Goal: Task Accomplishment & Management: Use online tool/utility

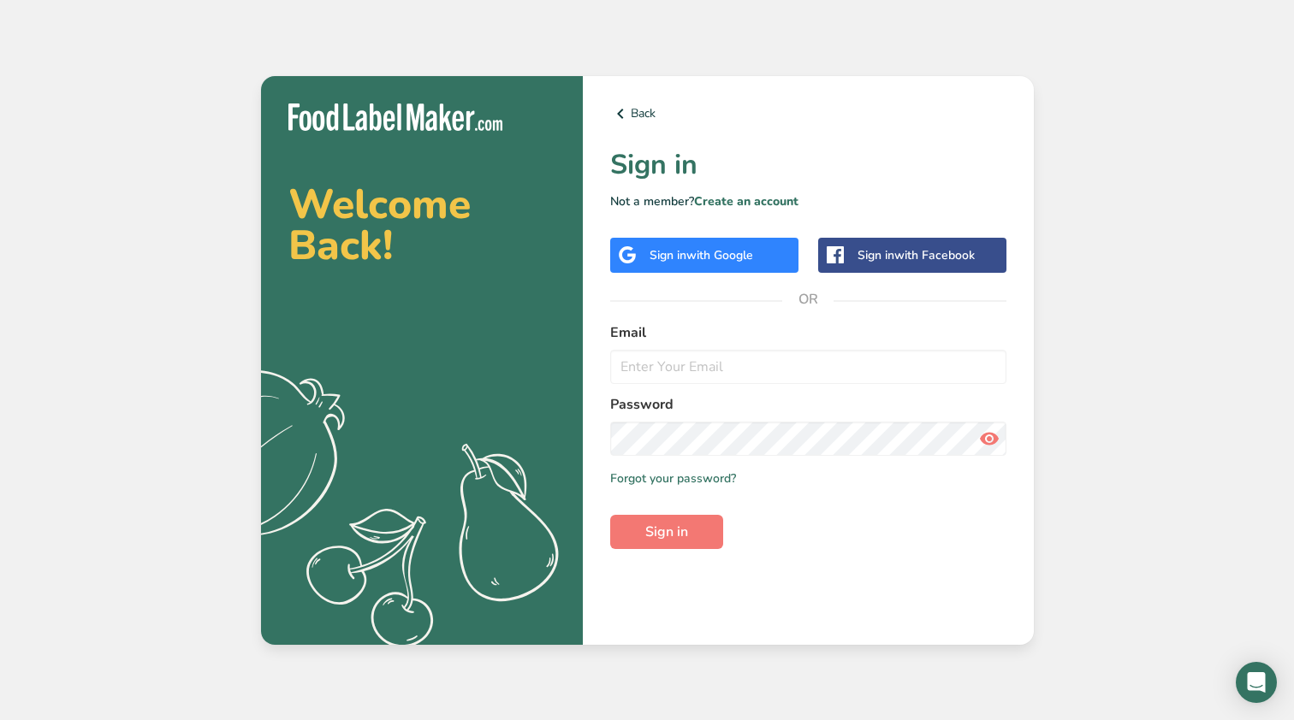
click at [726, 252] on span "with Google" at bounding box center [719, 255] width 67 height 16
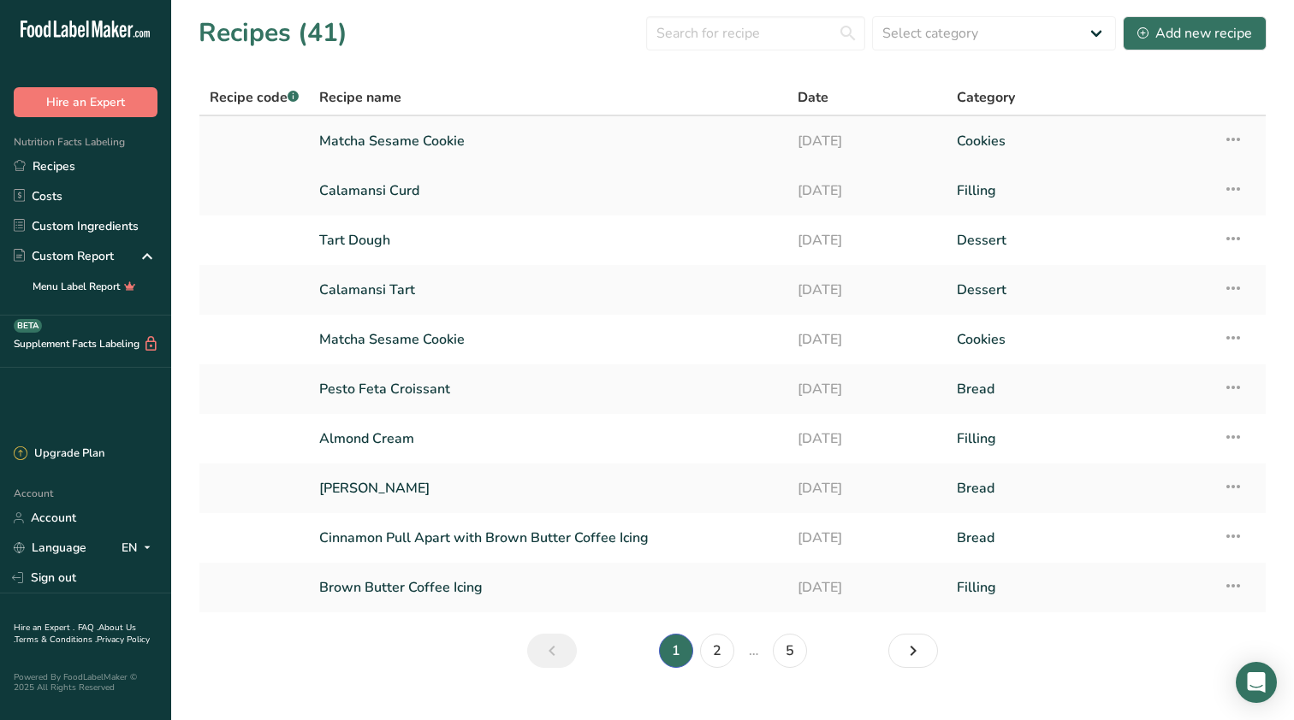
click at [527, 138] on link "Matcha Sesame Cookie" at bounding box center [548, 141] width 458 height 36
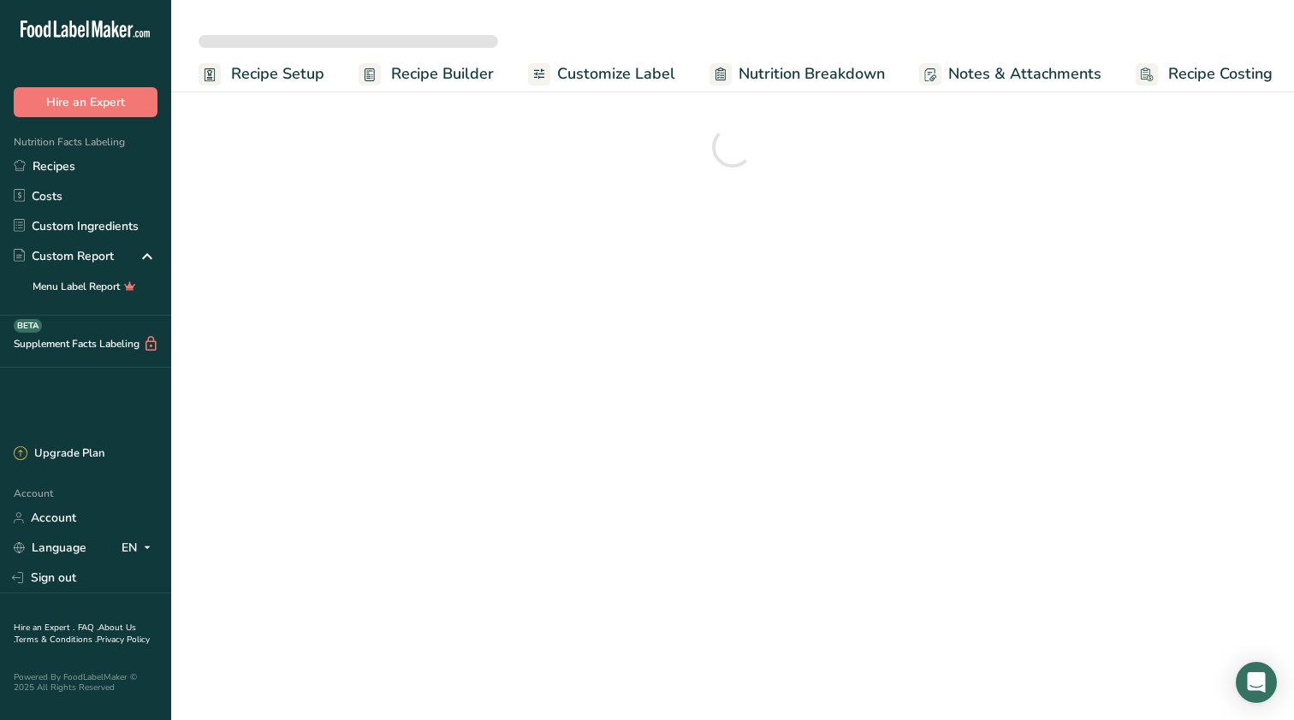
click at [1182, 65] on span "Recipe Costing" at bounding box center [1220, 73] width 104 height 23
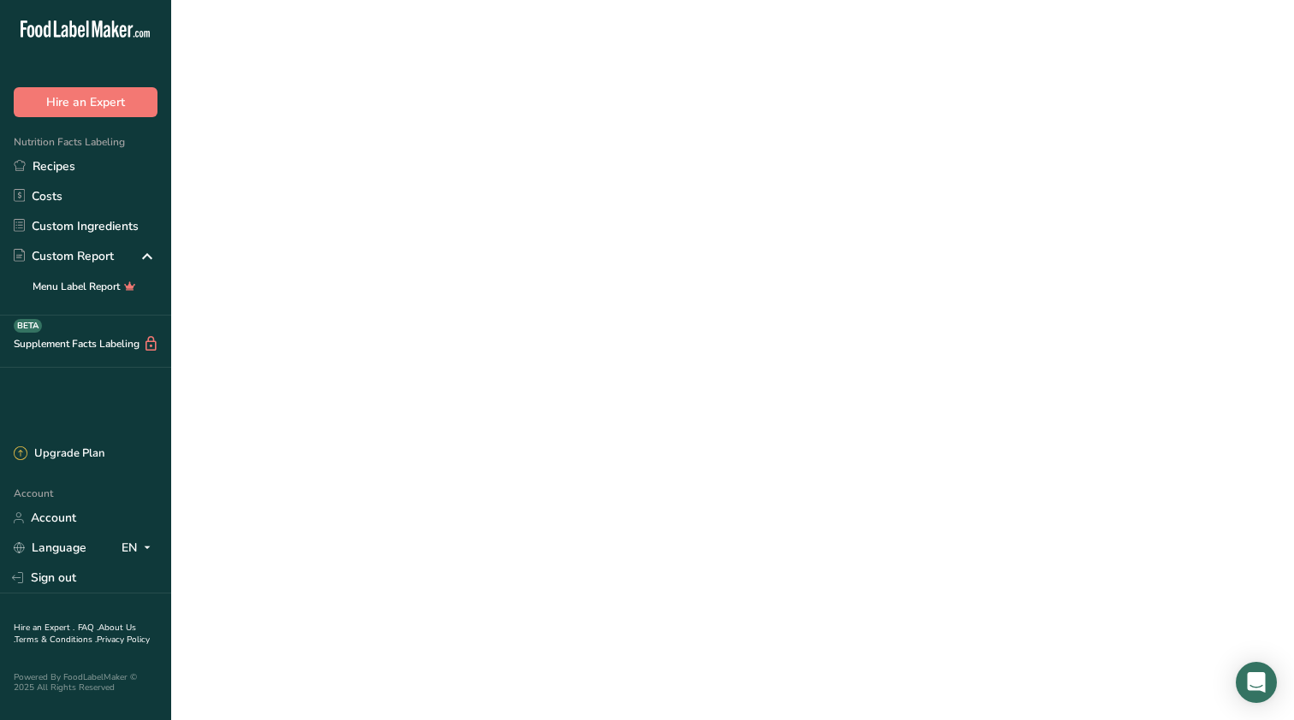
select select "12"
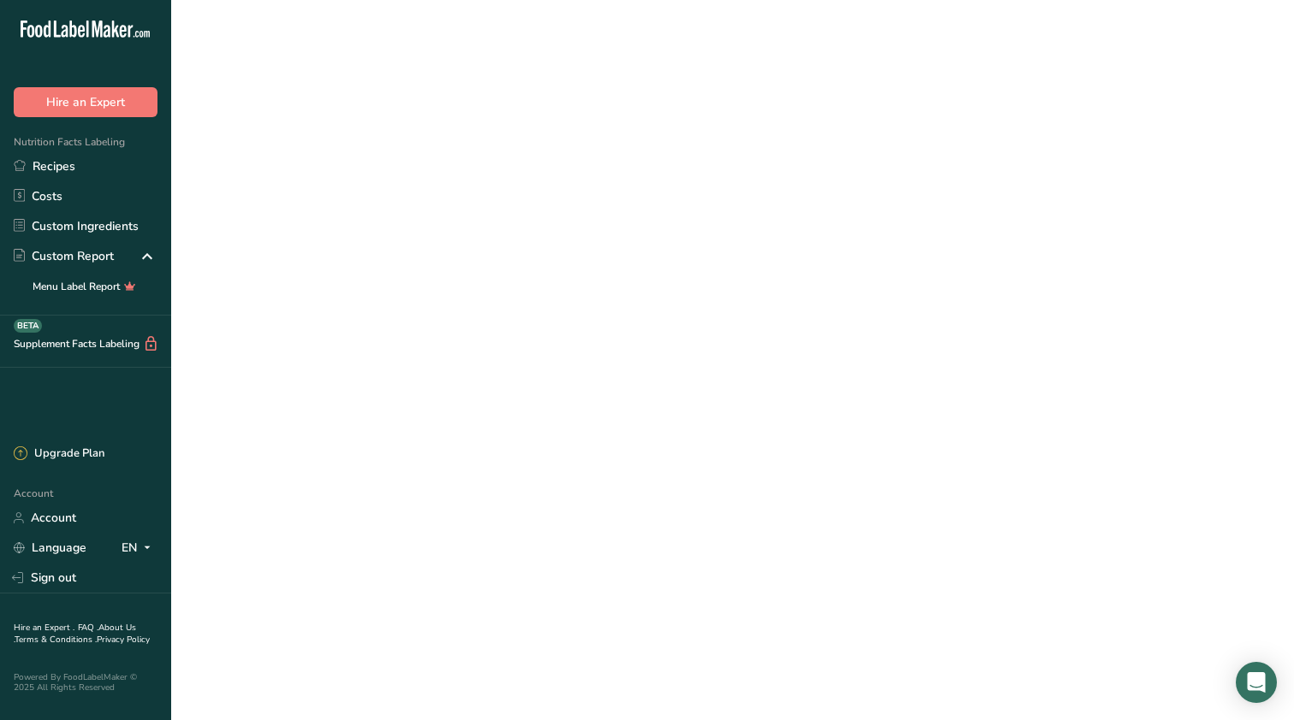
select select "12"
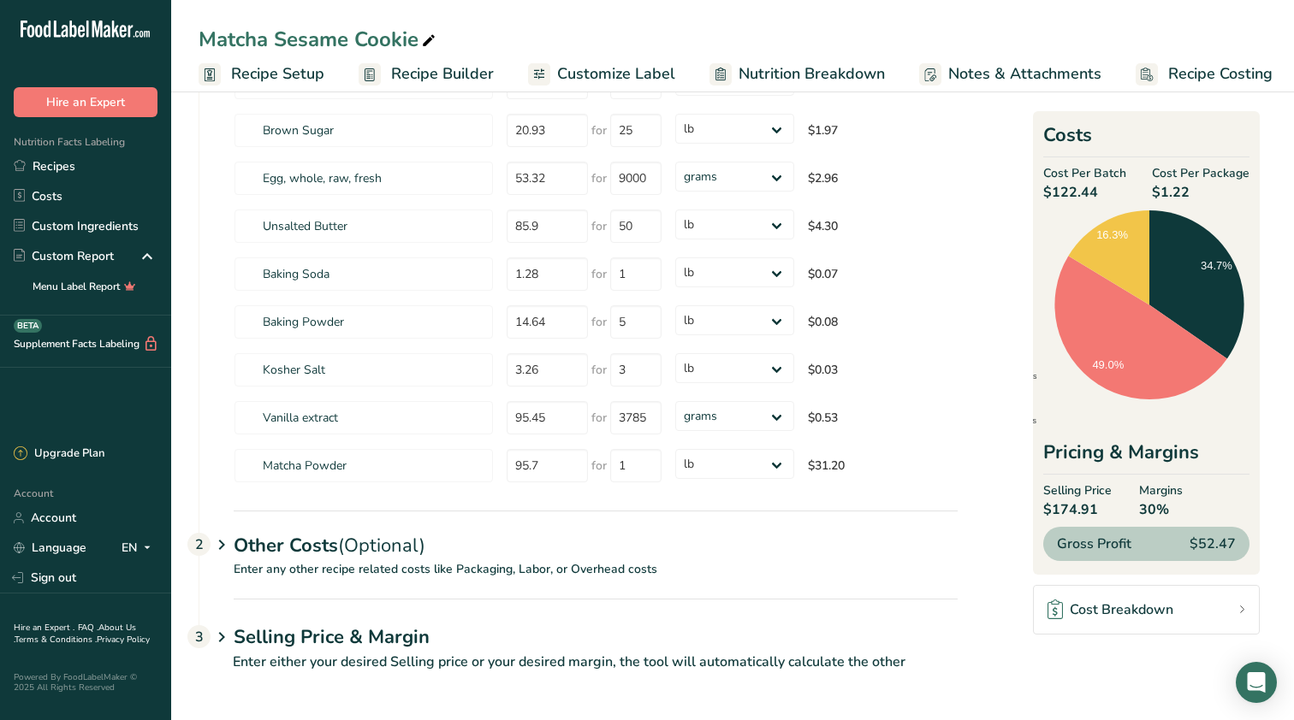
scroll to position [222, 0]
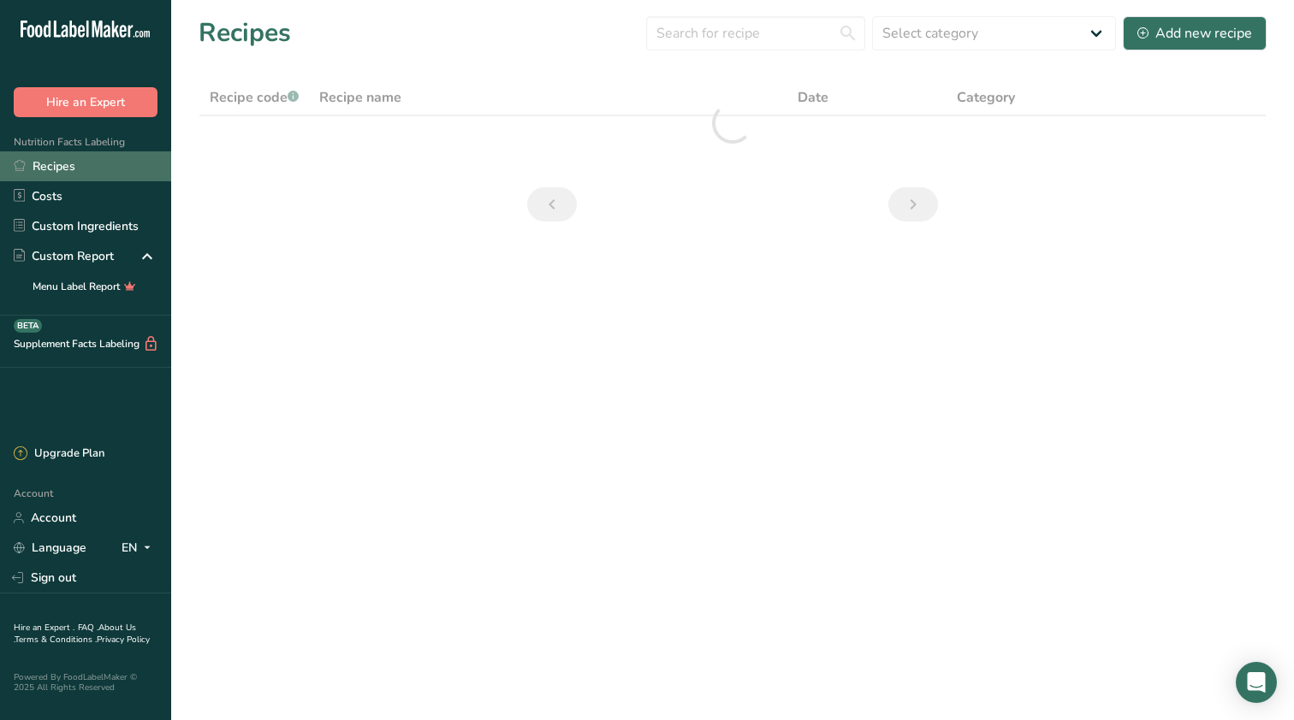
click at [114, 166] on link "Recipes" at bounding box center [85, 166] width 171 height 30
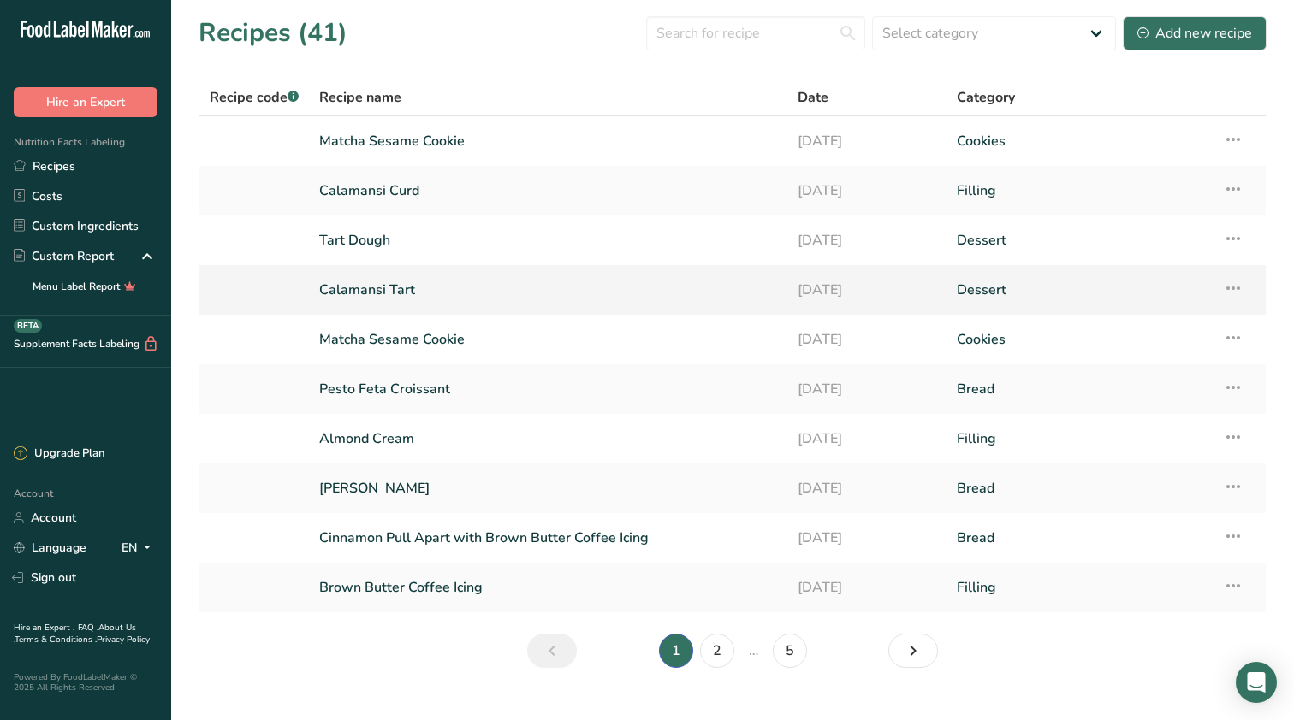
click at [430, 300] on link "Calamansi Tart" at bounding box center [548, 290] width 458 height 36
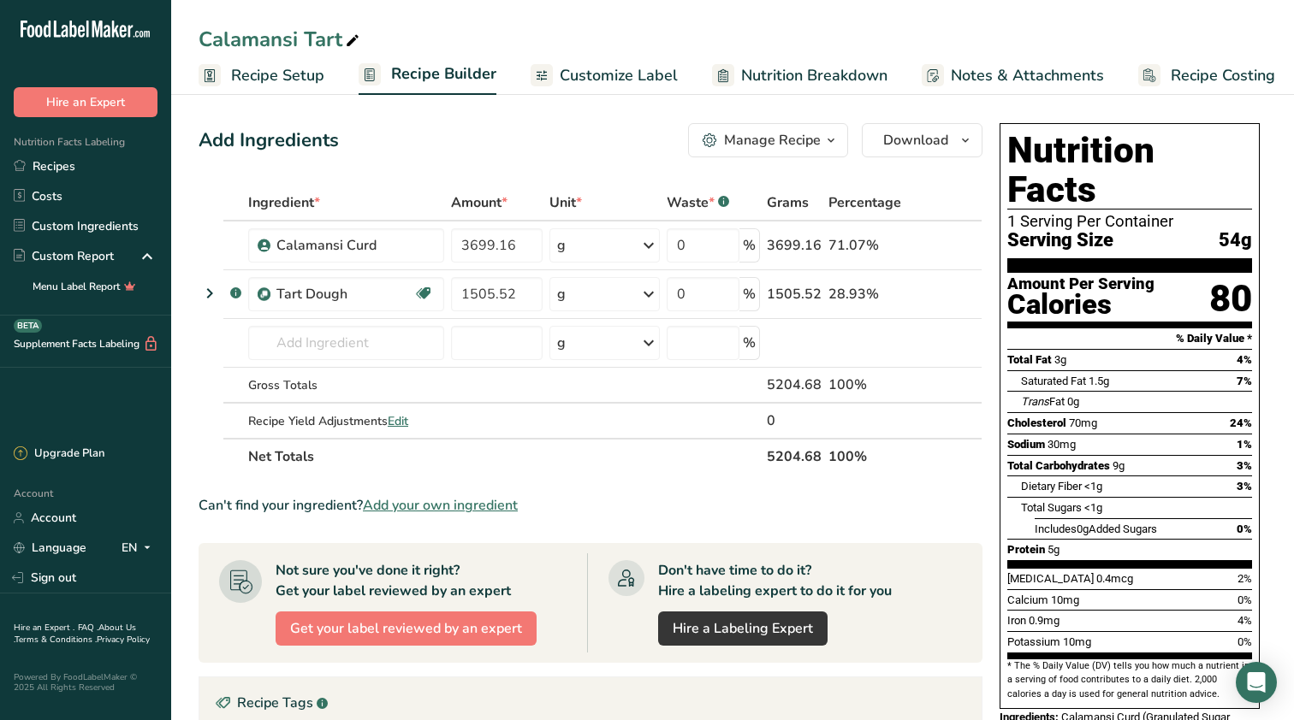
click at [1172, 74] on span "Recipe Costing" at bounding box center [1222, 75] width 104 height 23
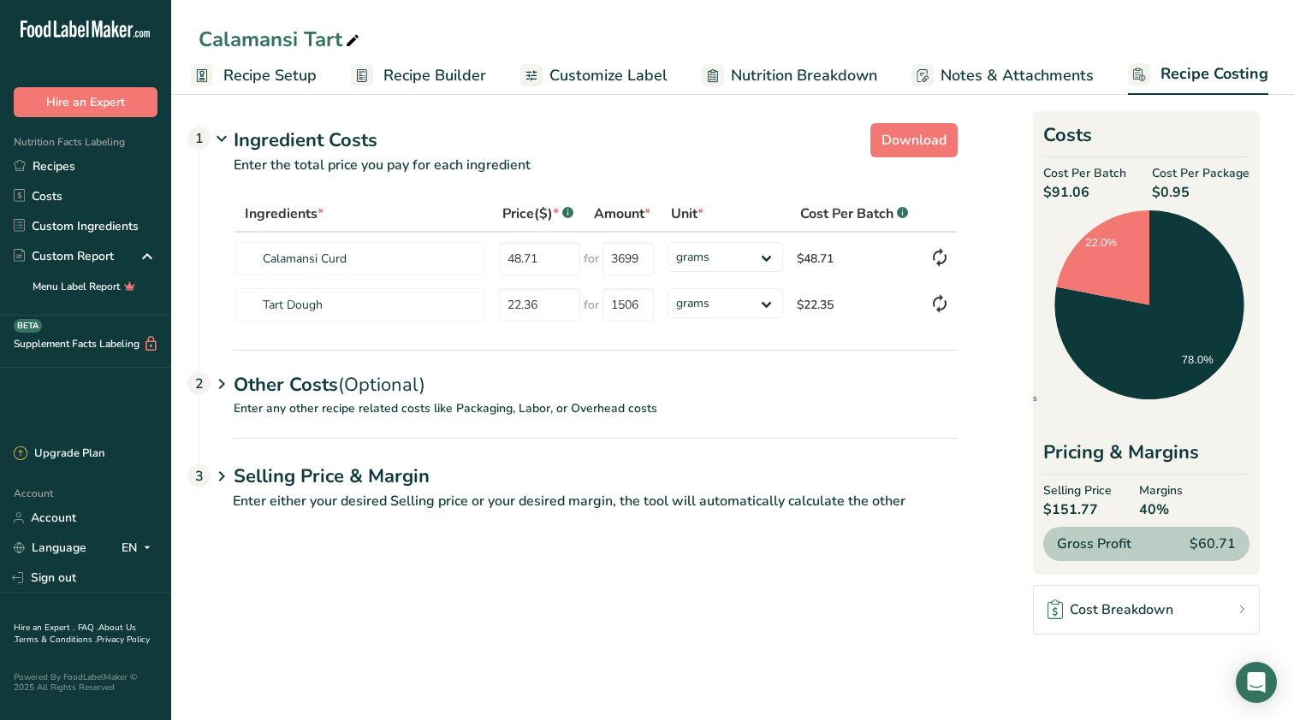
click at [315, 3] on div "Calamansi Tart Recipe Setup Recipe Builder Customize Label Nutrition Breakdown …" at bounding box center [732, 47] width 1123 height 95
click at [46, 165] on link "Recipes" at bounding box center [85, 166] width 171 height 30
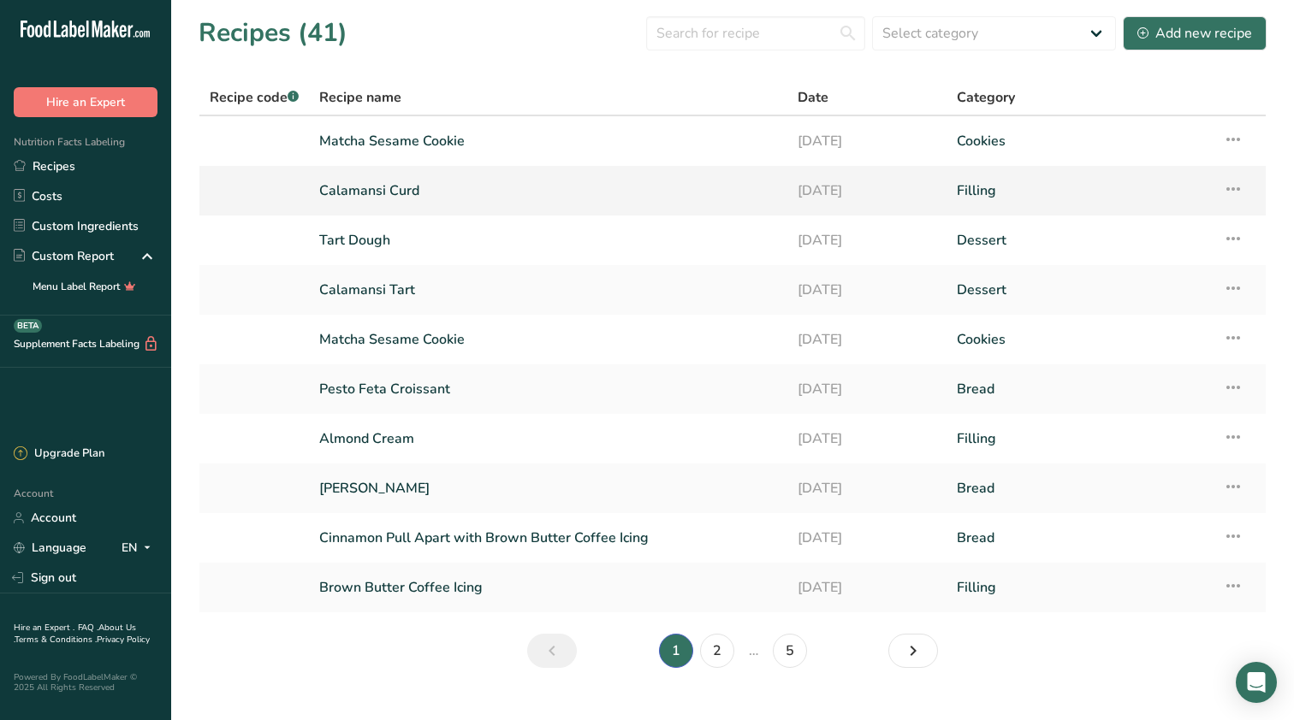
click at [355, 201] on link "Calamansi Curd" at bounding box center [548, 191] width 458 height 36
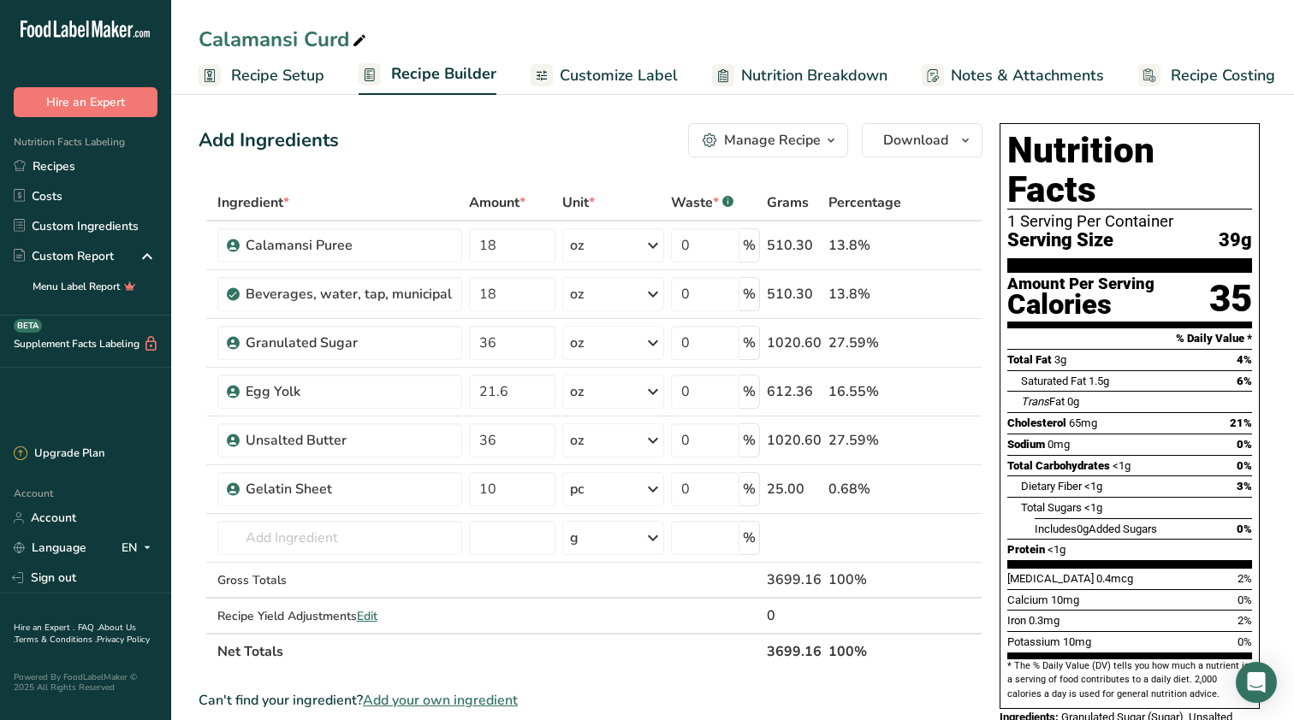
click at [1208, 78] on span "Recipe Costing" at bounding box center [1222, 75] width 104 height 23
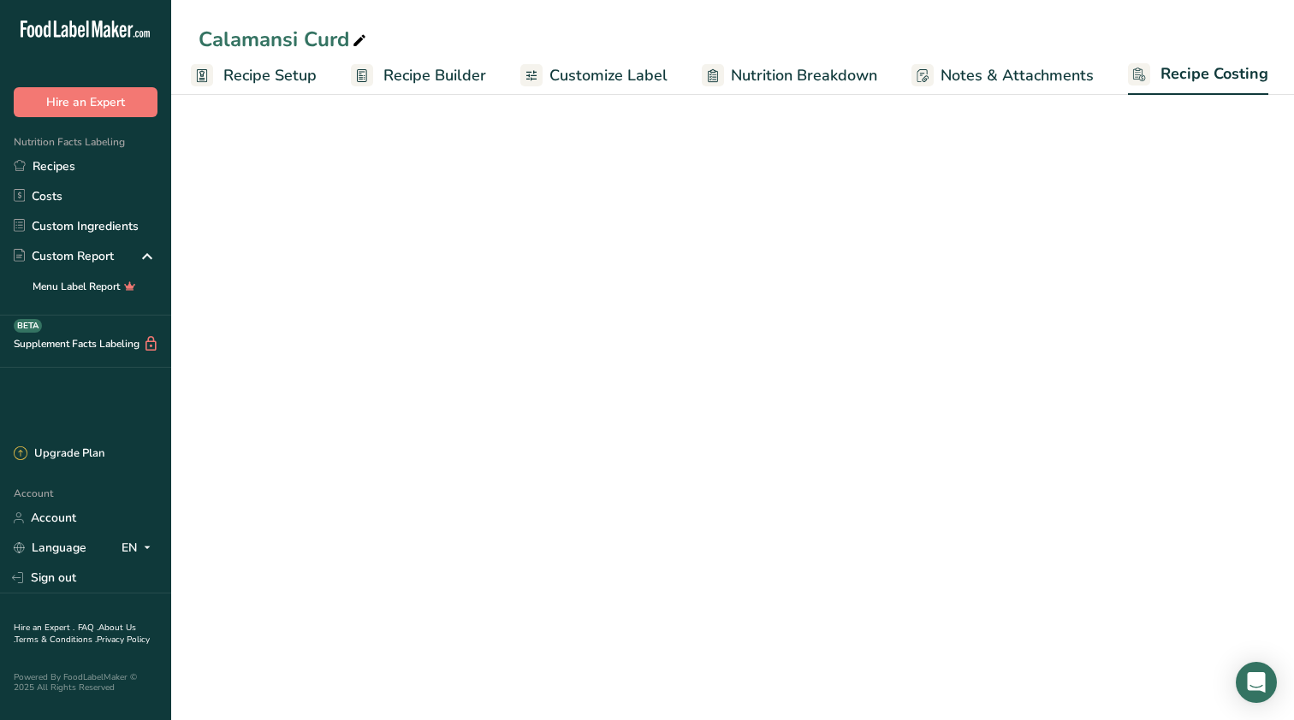
select select "12"
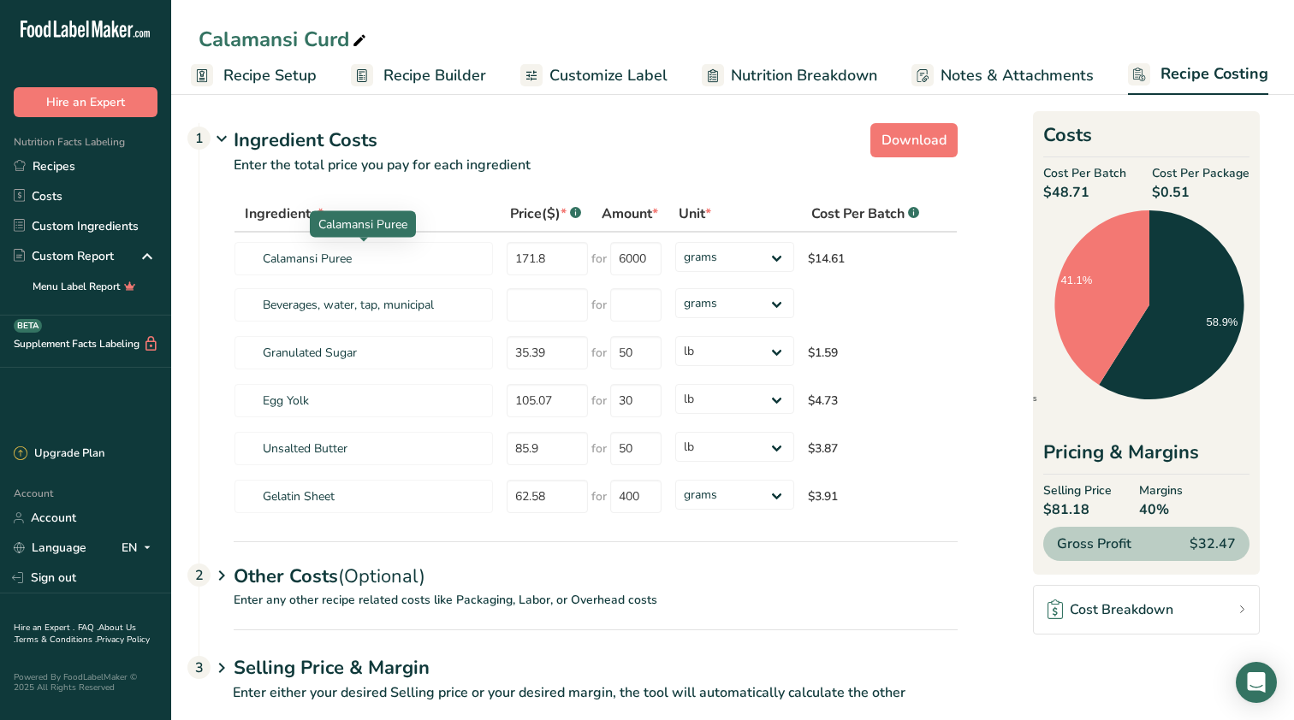
scroll to position [0, 0]
click at [265, 80] on span "Recipe Setup" at bounding box center [269, 75] width 93 height 23
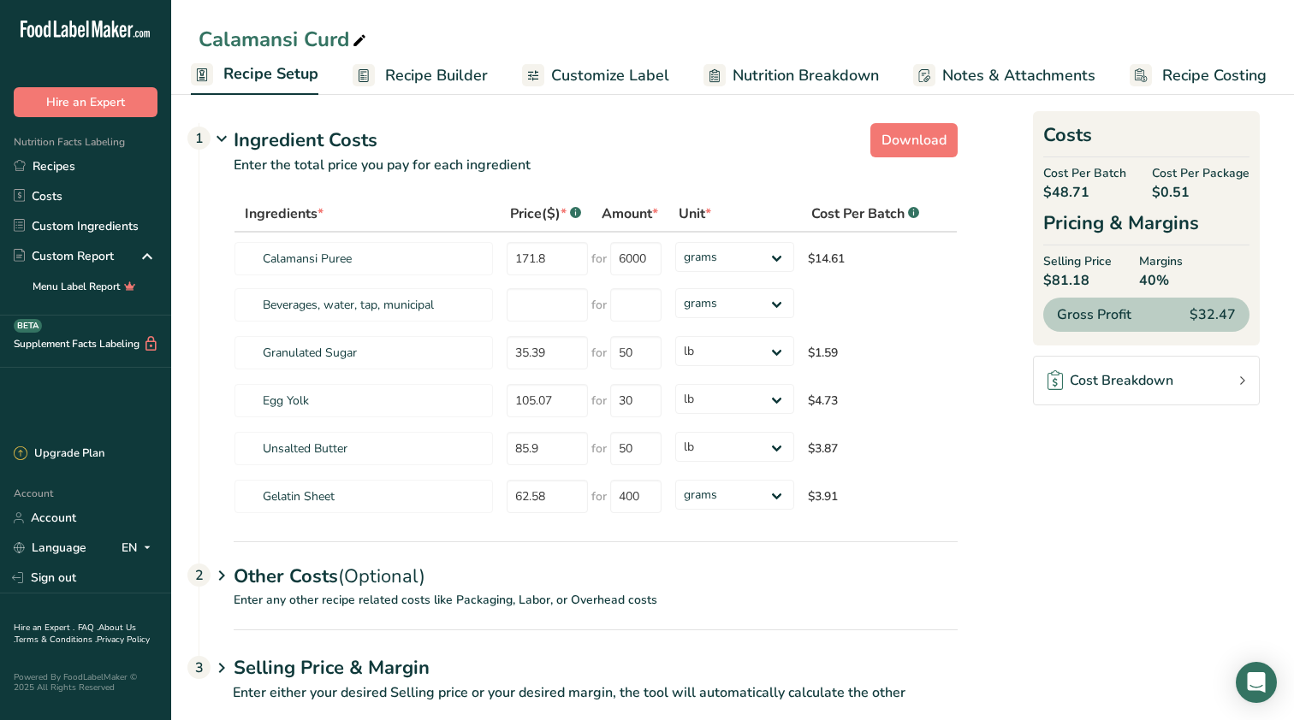
scroll to position [0, 6]
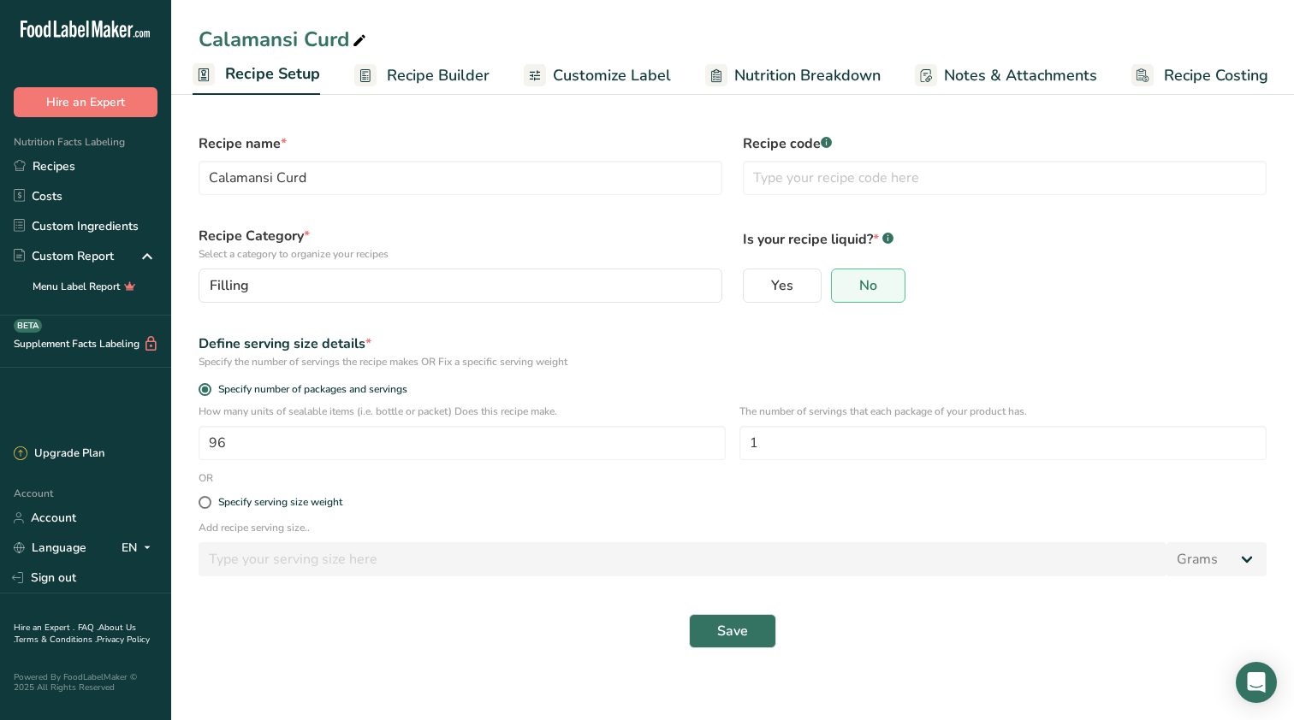
click at [456, 70] on span "Recipe Builder" at bounding box center [438, 75] width 103 height 23
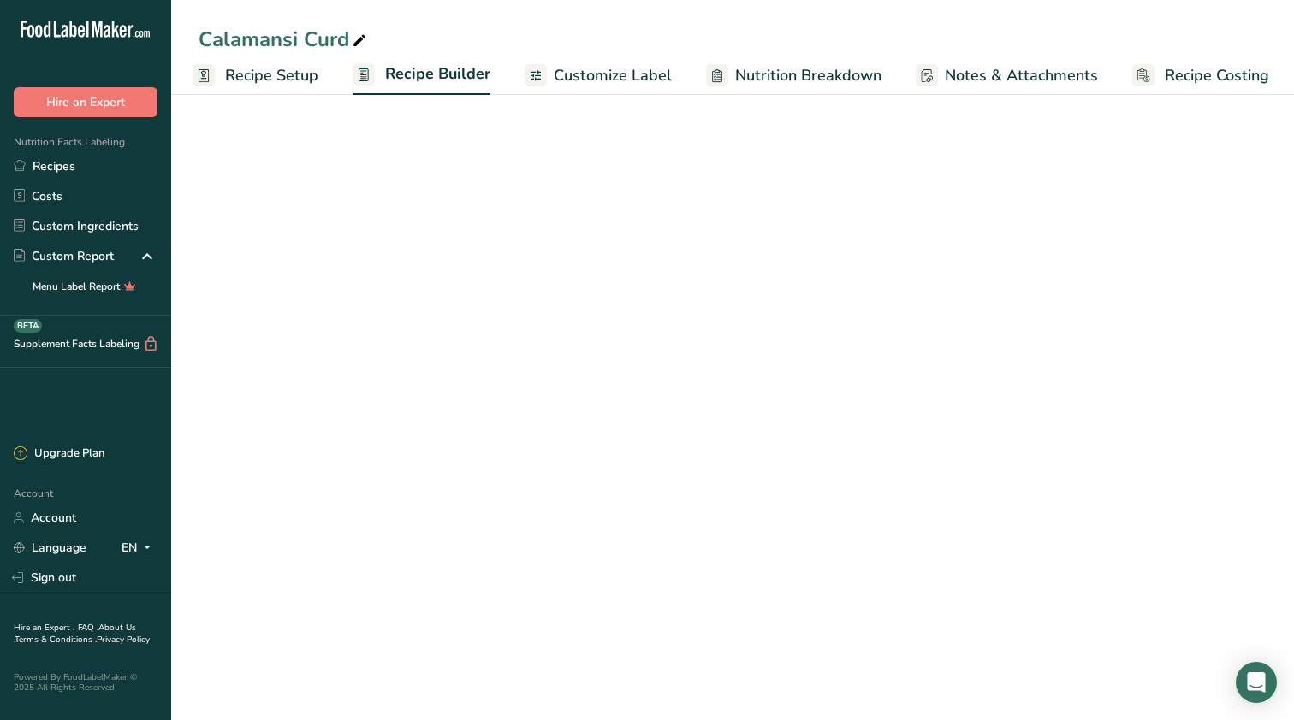
scroll to position [0, 8]
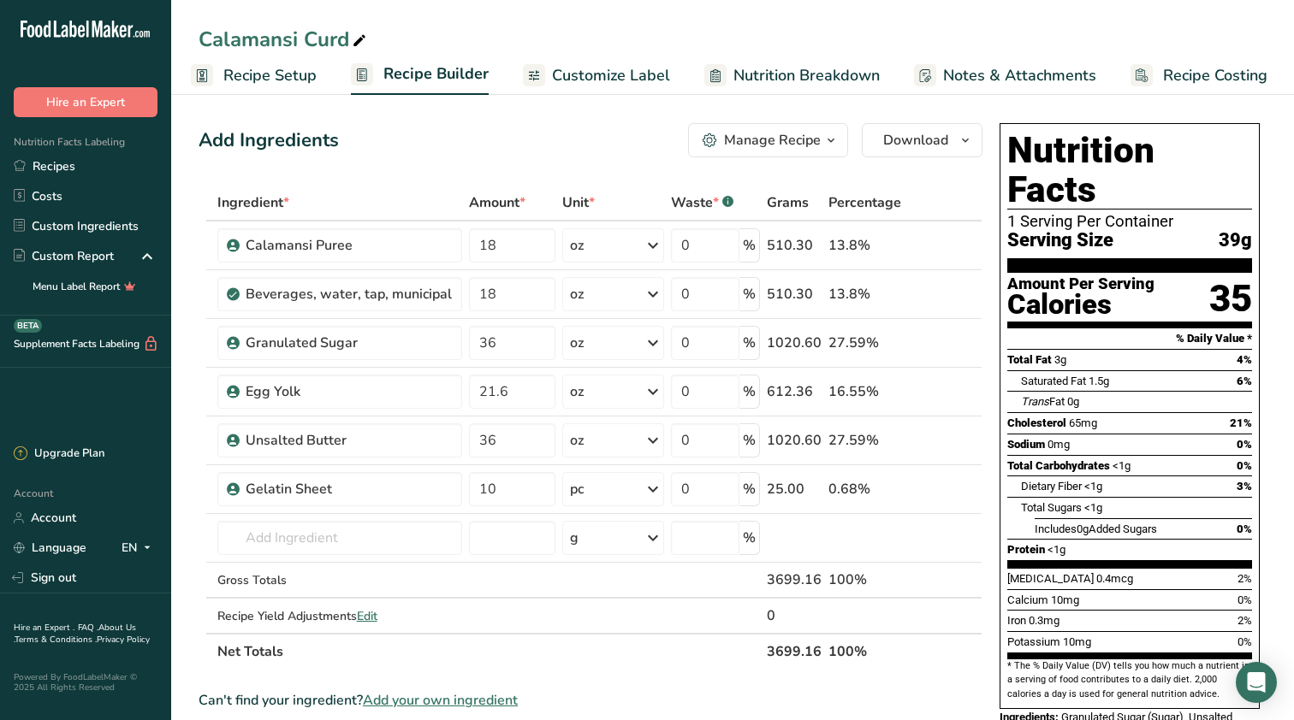
click at [1178, 73] on span "Recipe Costing" at bounding box center [1215, 75] width 104 height 23
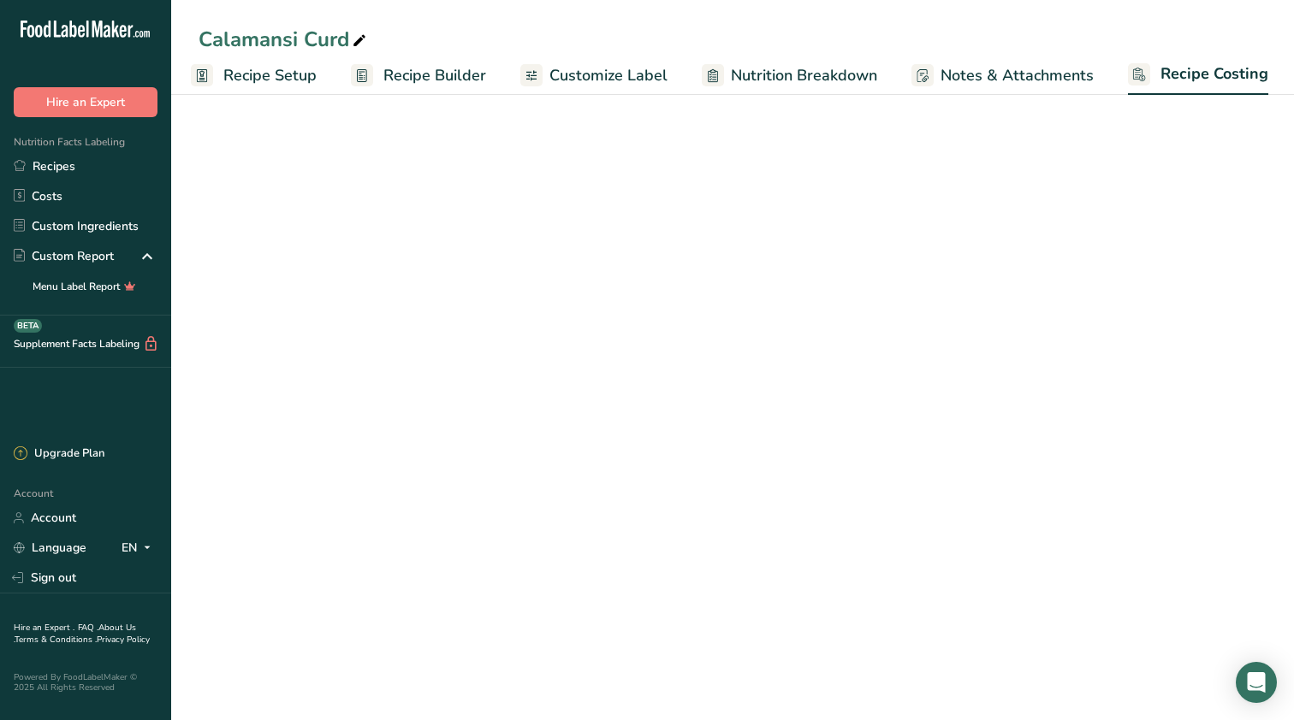
select select "12"
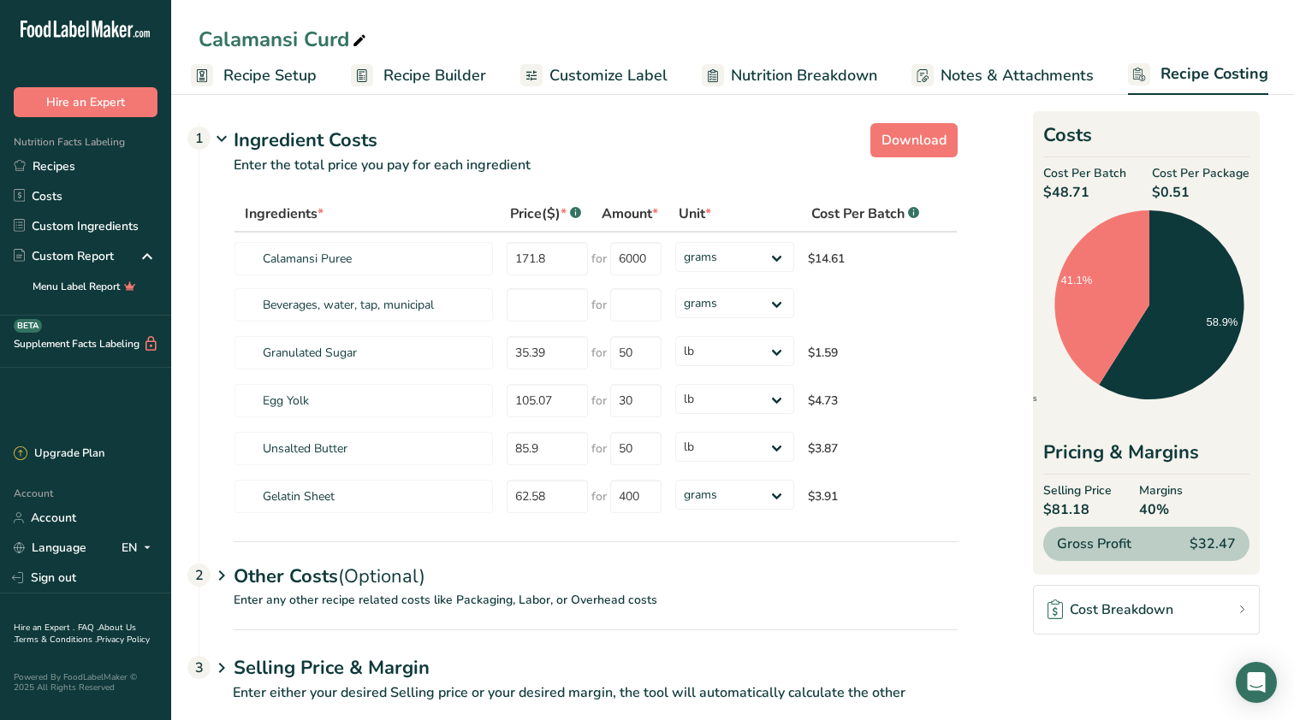
click at [318, 77] on ul "Recipe Setup Recipe Builder Customize Label Nutrition Breakdown Notes & Attachm…" at bounding box center [732, 75] width 1139 height 40
click at [304, 75] on span "Recipe Setup" at bounding box center [269, 75] width 93 height 23
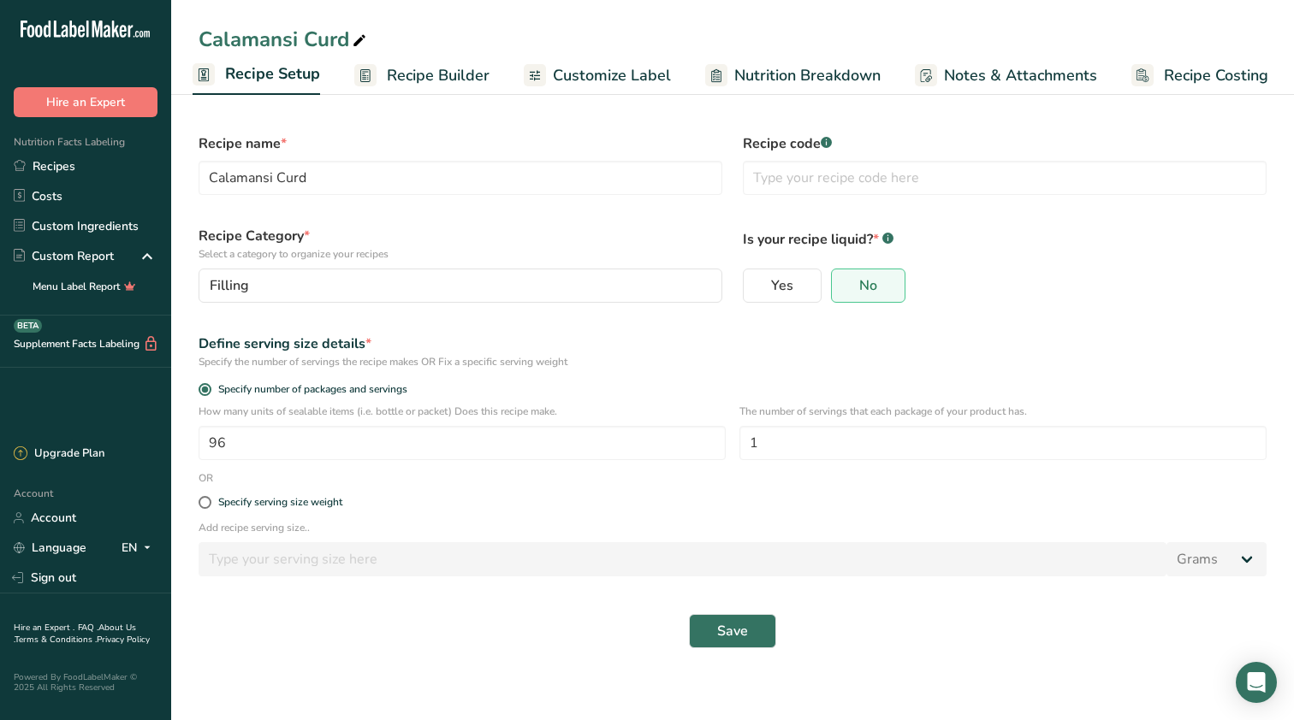
click at [444, 77] on span "Recipe Builder" at bounding box center [438, 75] width 103 height 23
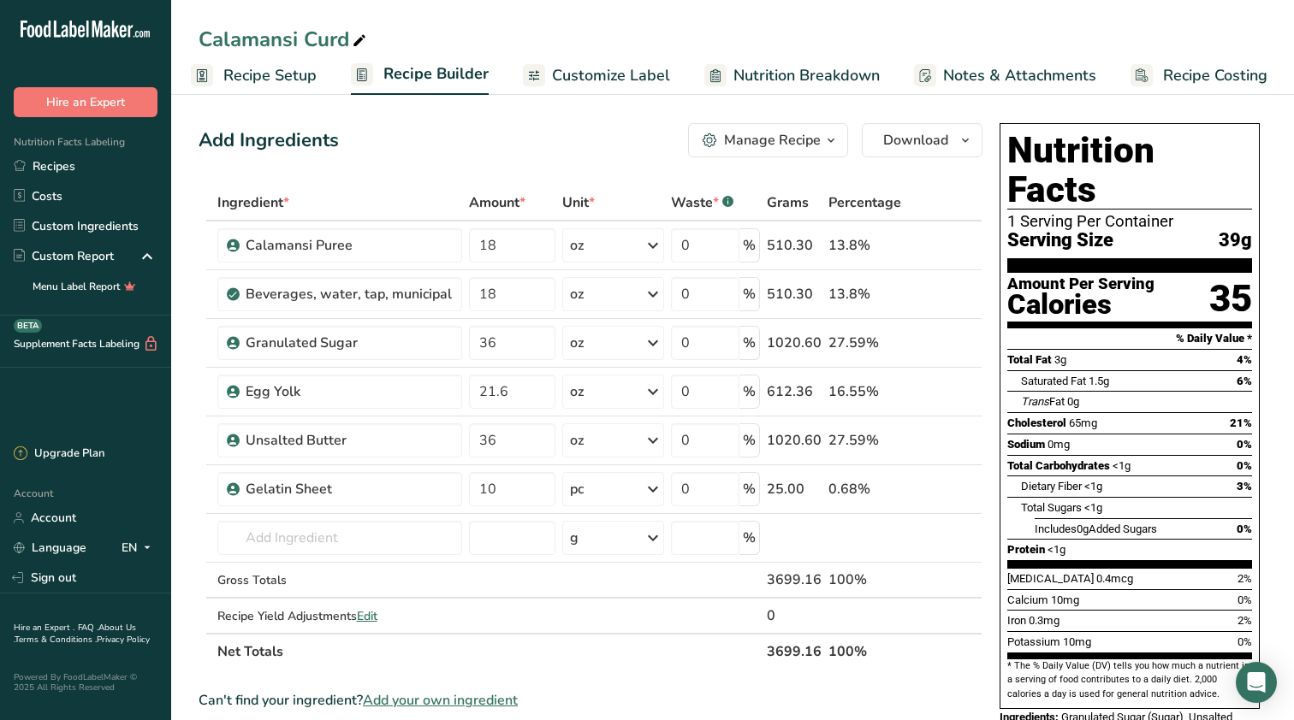
click at [717, 137] on icon "button" at bounding box center [709, 140] width 15 height 15
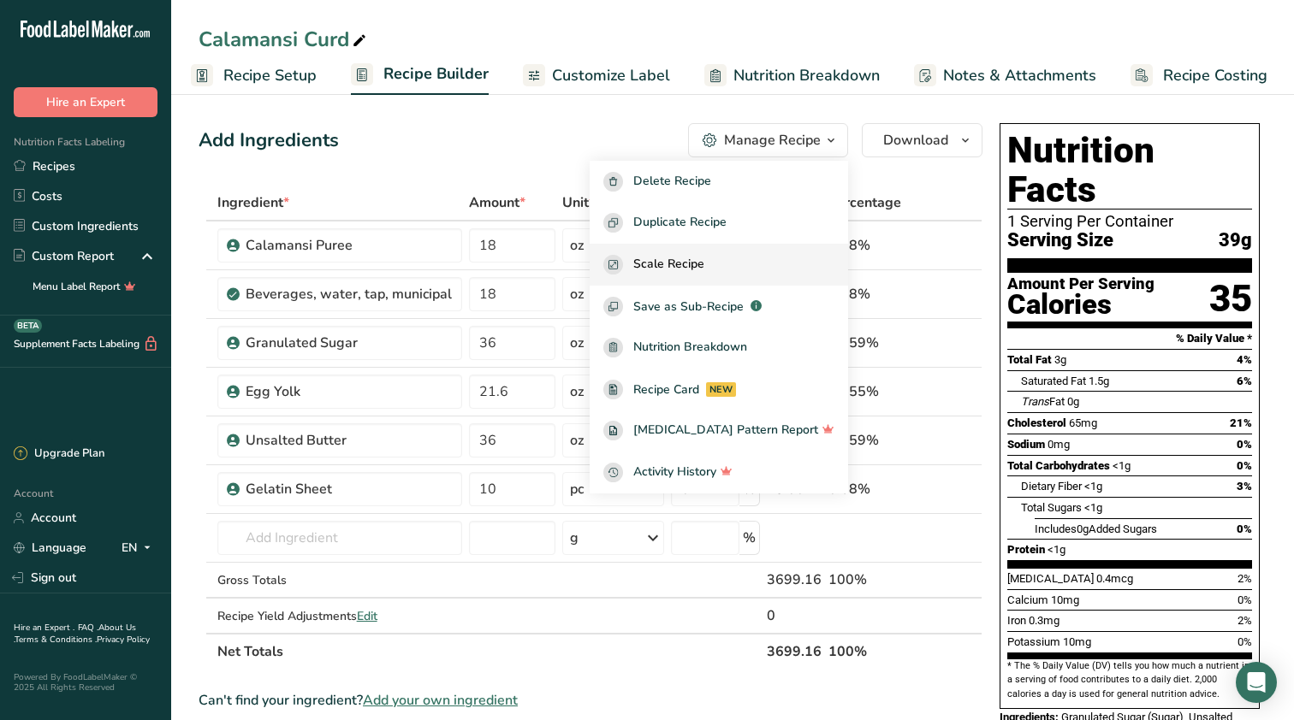
click at [752, 269] on div "Scale Recipe" at bounding box center [718, 265] width 231 height 20
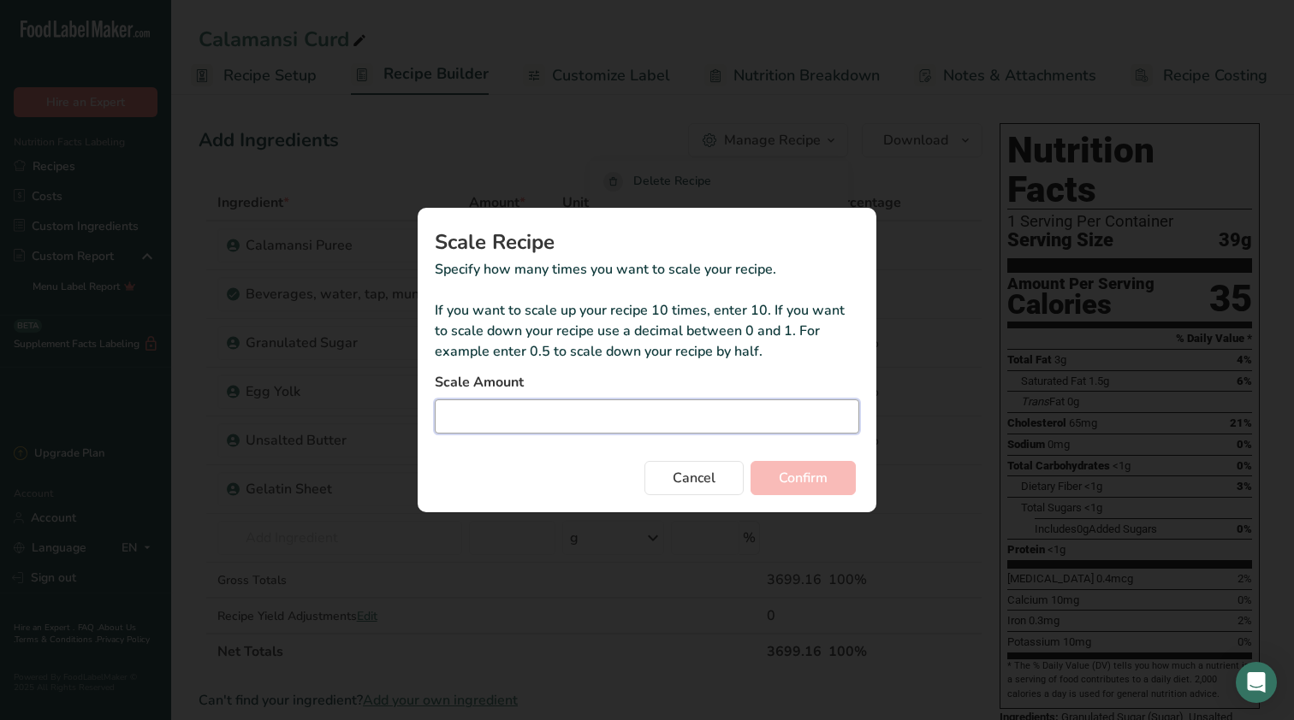
click at [662, 406] on input "Duplicate recipe modal" at bounding box center [647, 417] width 424 height 34
type input "0.5"
click at [782, 495] on button "Confirm" at bounding box center [802, 478] width 105 height 34
click at [785, 485] on div "Cancel Confirm" at bounding box center [647, 474] width 424 height 41
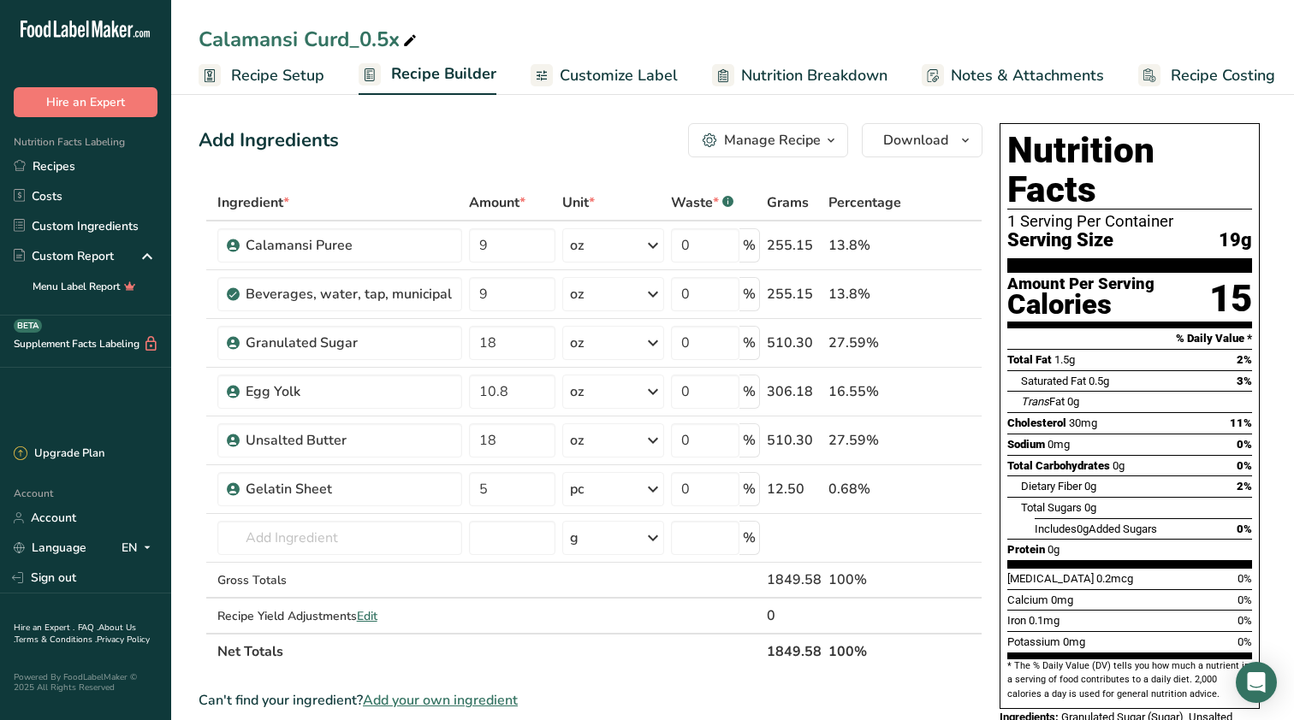
click at [1191, 74] on span "Recipe Costing" at bounding box center [1222, 75] width 104 height 23
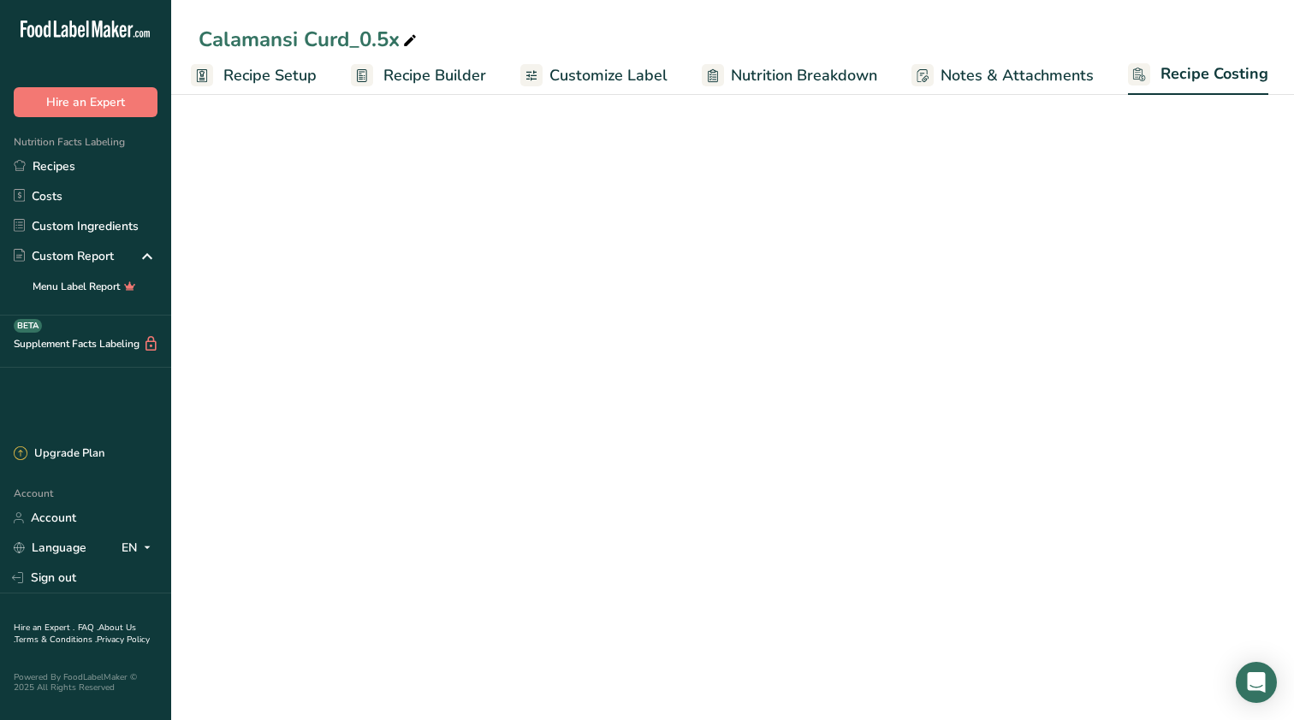
select select "12"
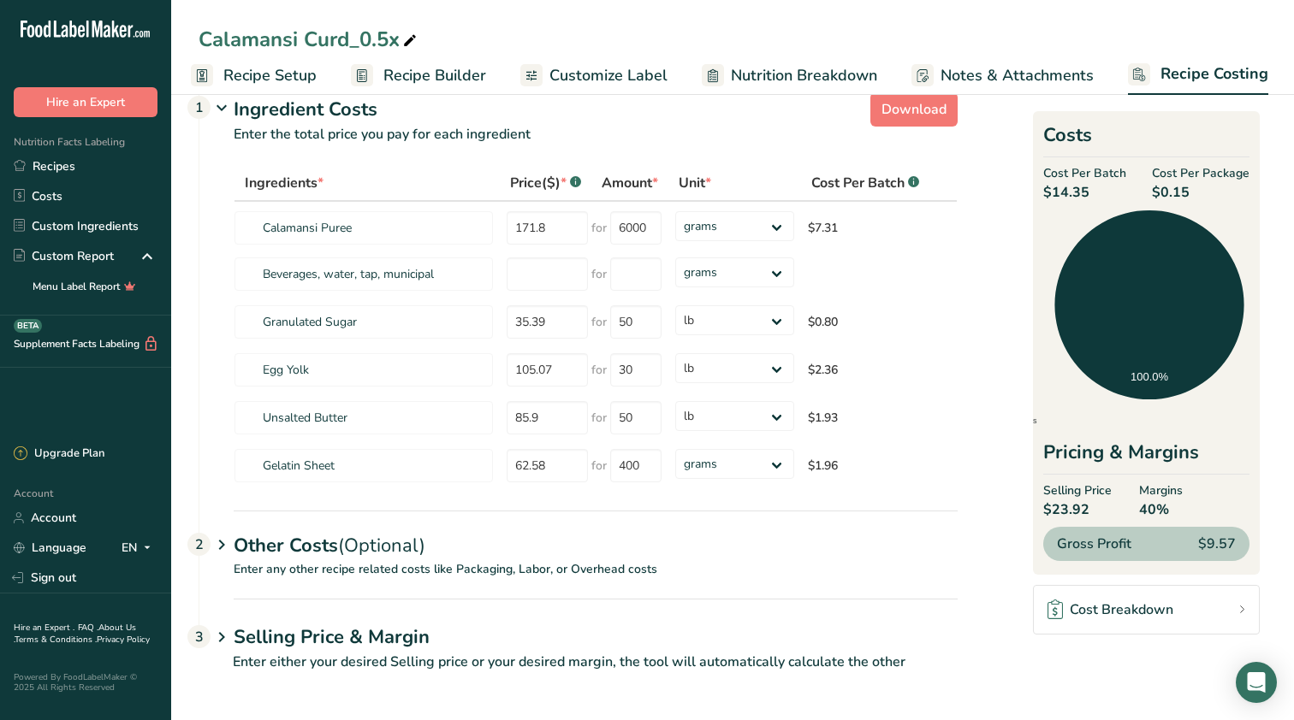
scroll to position [31, 0]
click at [355, 558] on span "(Optional)" at bounding box center [381, 546] width 87 height 26
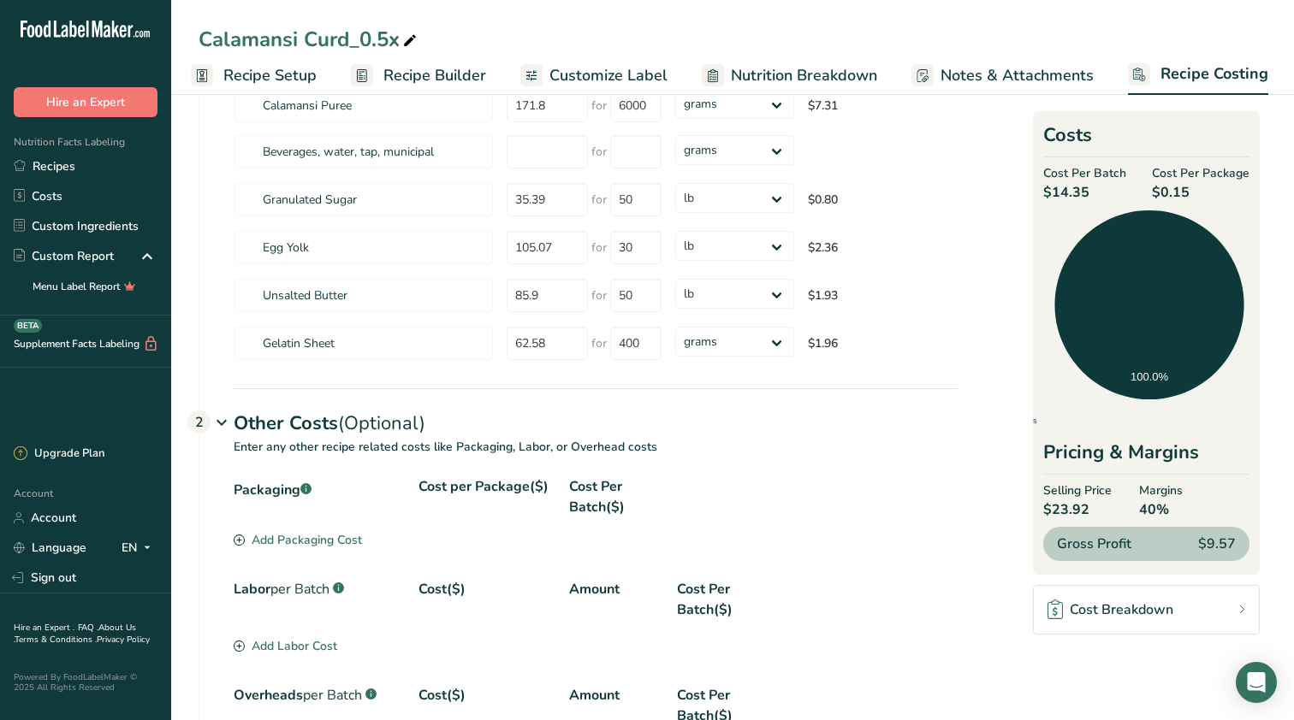
scroll to position [192, 0]
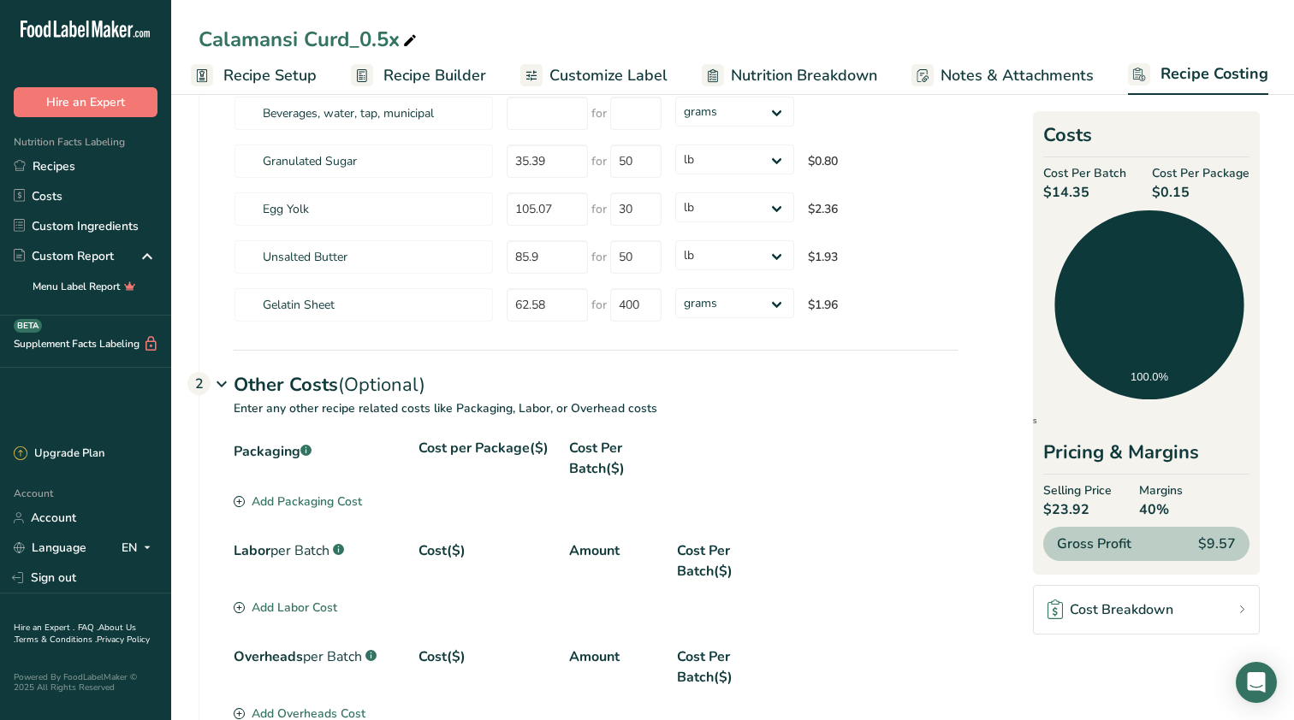
click at [293, 598] on div "Labor per Batch .a-a{fill:#347362;}.b-a{fill:#fff;} Cost($) Amount Cost Per Bat…" at bounding box center [596, 570] width 724 height 58
click at [293, 603] on div "Add Labor Cost" at bounding box center [286, 608] width 104 height 18
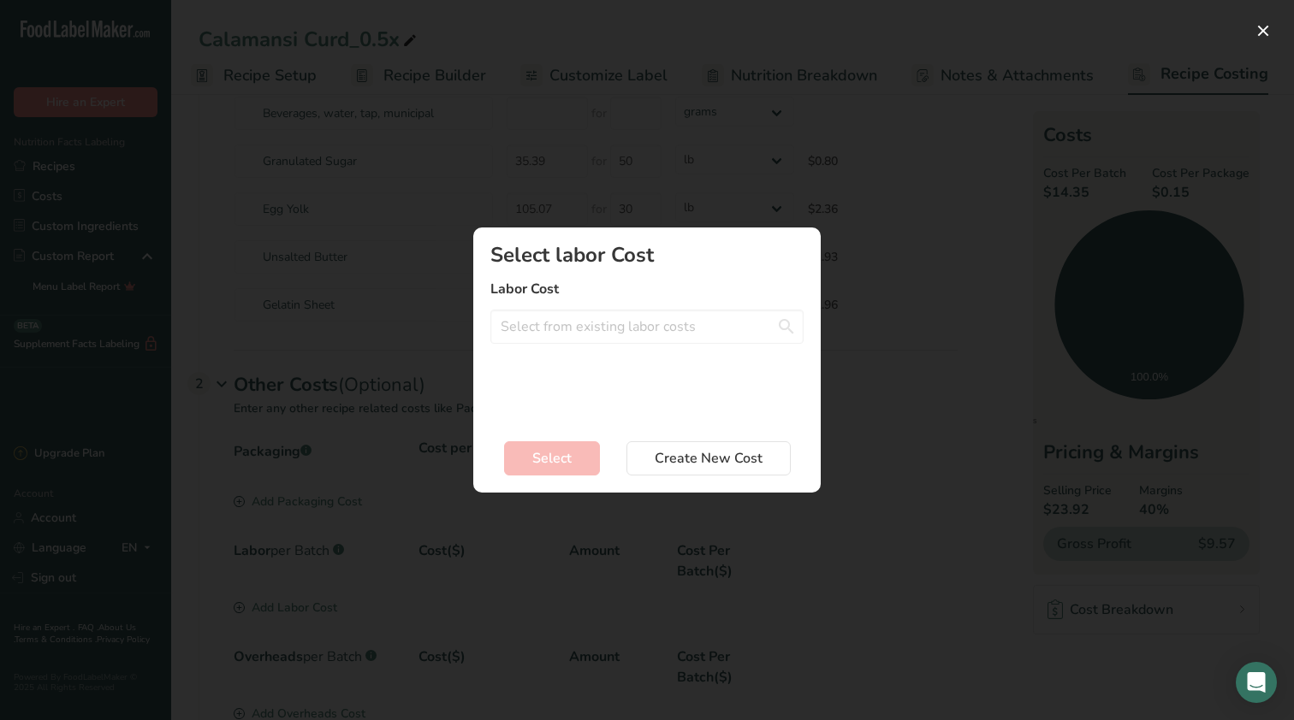
click at [546, 348] on div "Select labor Cost Labor Cost Baker - 20$ per Hour Front - 20$ per Day Create a …" at bounding box center [646, 333] width 313 height 176
click at [548, 332] on input "Add New Recipe Cost Modal" at bounding box center [646, 327] width 313 height 34
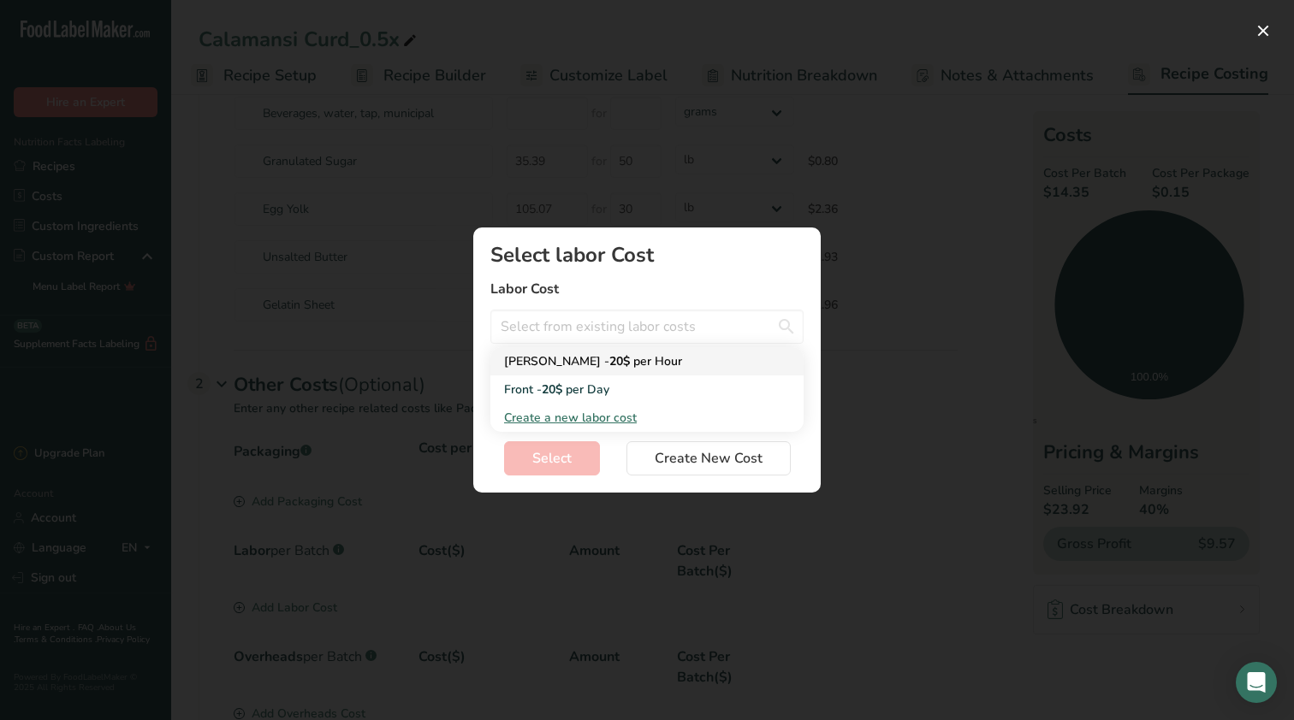
click at [609, 360] on span "20$" at bounding box center [619, 361] width 21 height 16
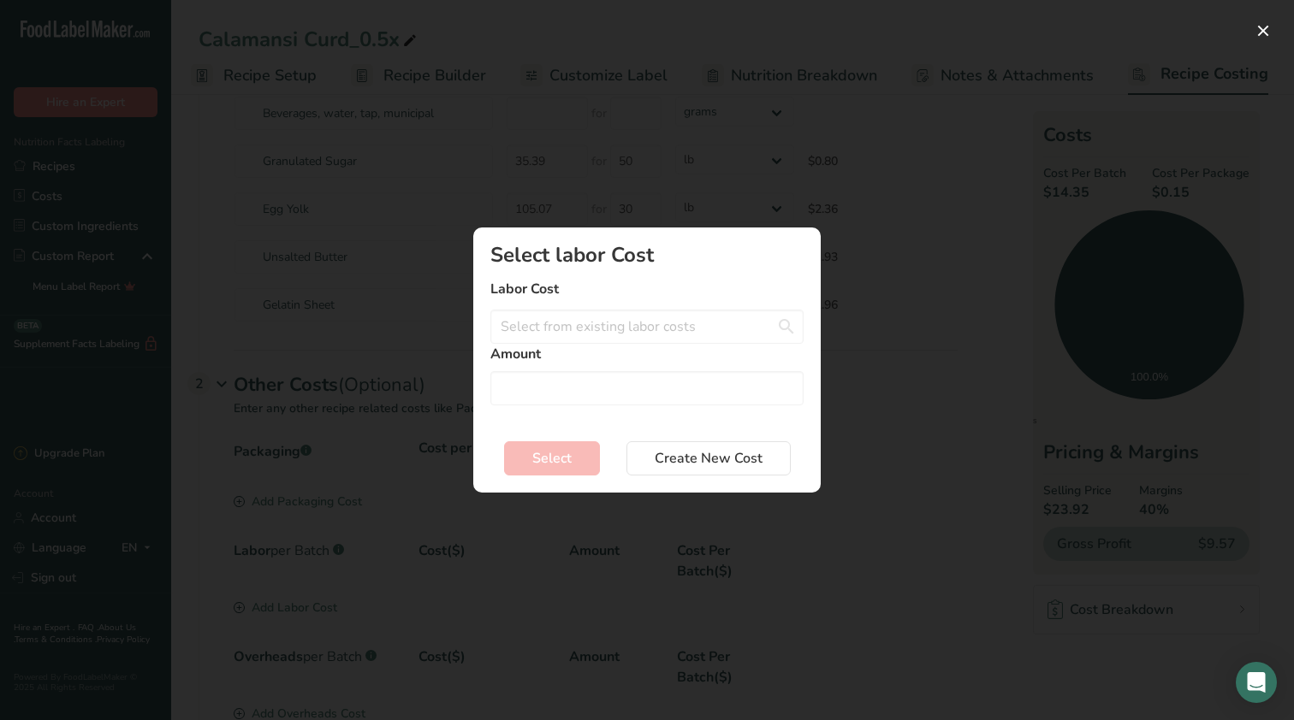
type input "Baker - 20$ per Hour"
click at [552, 376] on input "Add New Recipe Cost Modal" at bounding box center [646, 388] width 313 height 34
type input "1"
type input "2"
click at [564, 469] on button "Select" at bounding box center [552, 458] width 96 height 34
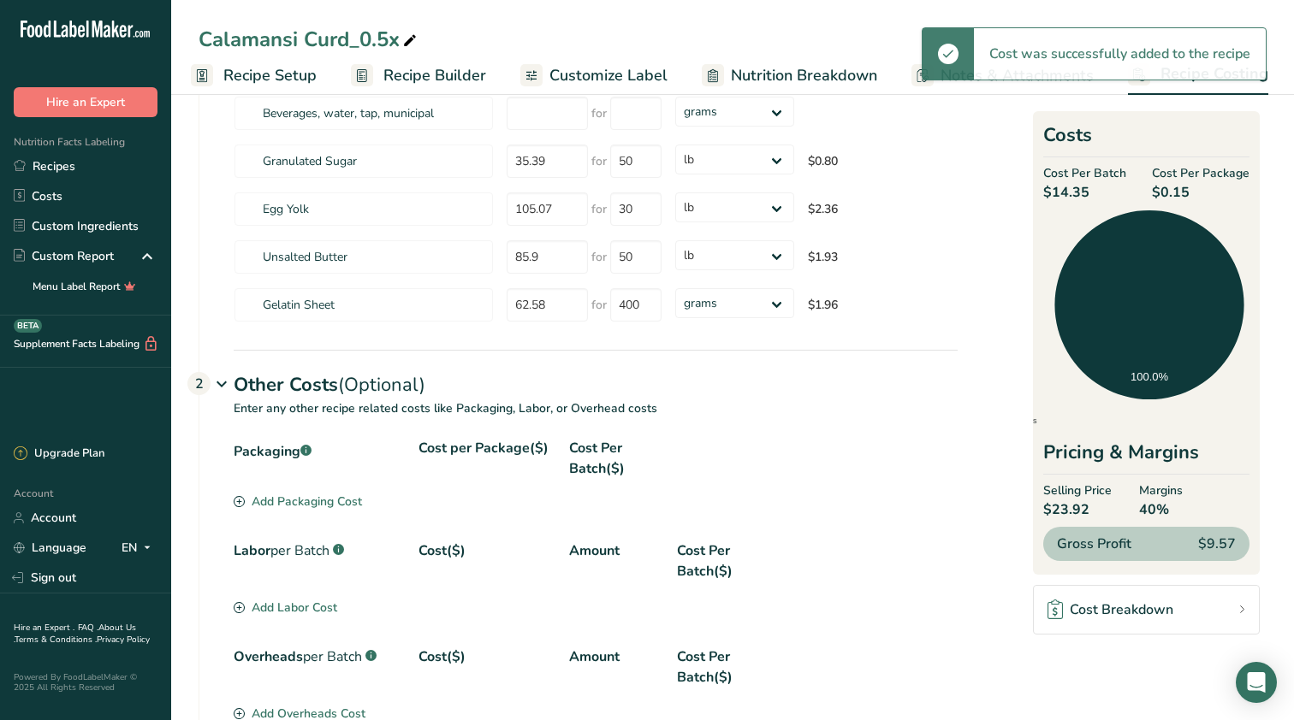
click at [265, 603] on div "Add Labor Cost" at bounding box center [286, 608] width 104 height 18
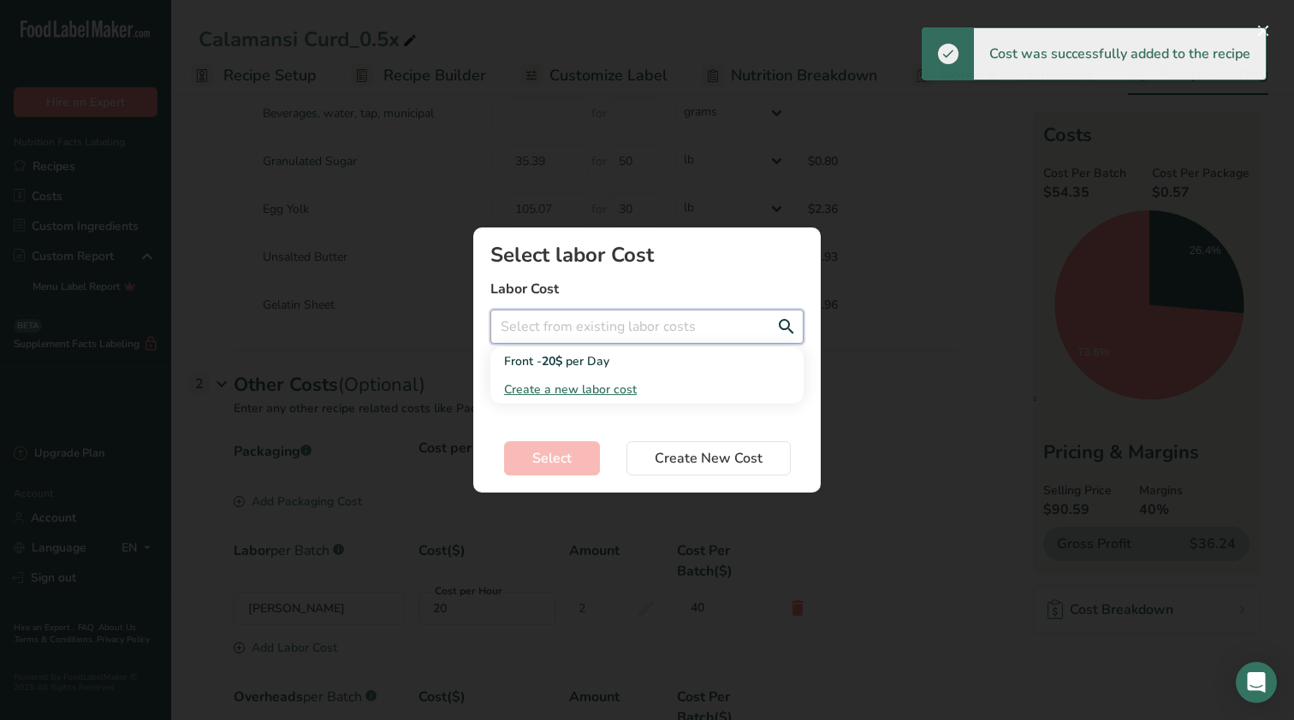
click at [626, 317] on input "Add New Recipe Cost Modal" at bounding box center [646, 327] width 313 height 34
click at [614, 357] on div "Front - 20$ per Day" at bounding box center [633, 362] width 258 height 18
type input "Front - 20$ per Day"
click at [603, 394] on input "Add New Recipe Cost Modal" at bounding box center [646, 388] width 313 height 34
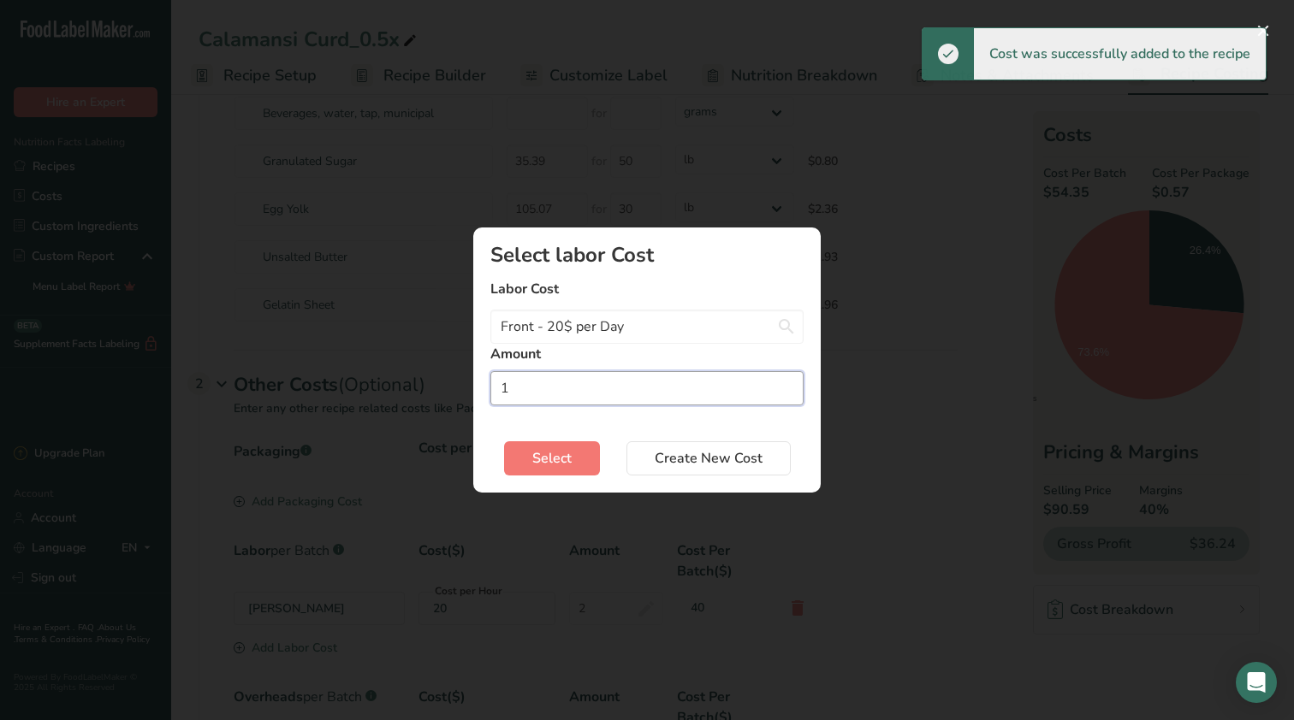
type input "1"
click at [570, 476] on section "Select labor Cost Labor Cost Front - 20$ per Day Front - 20$ per Day Create a n…" at bounding box center [646, 360] width 347 height 265
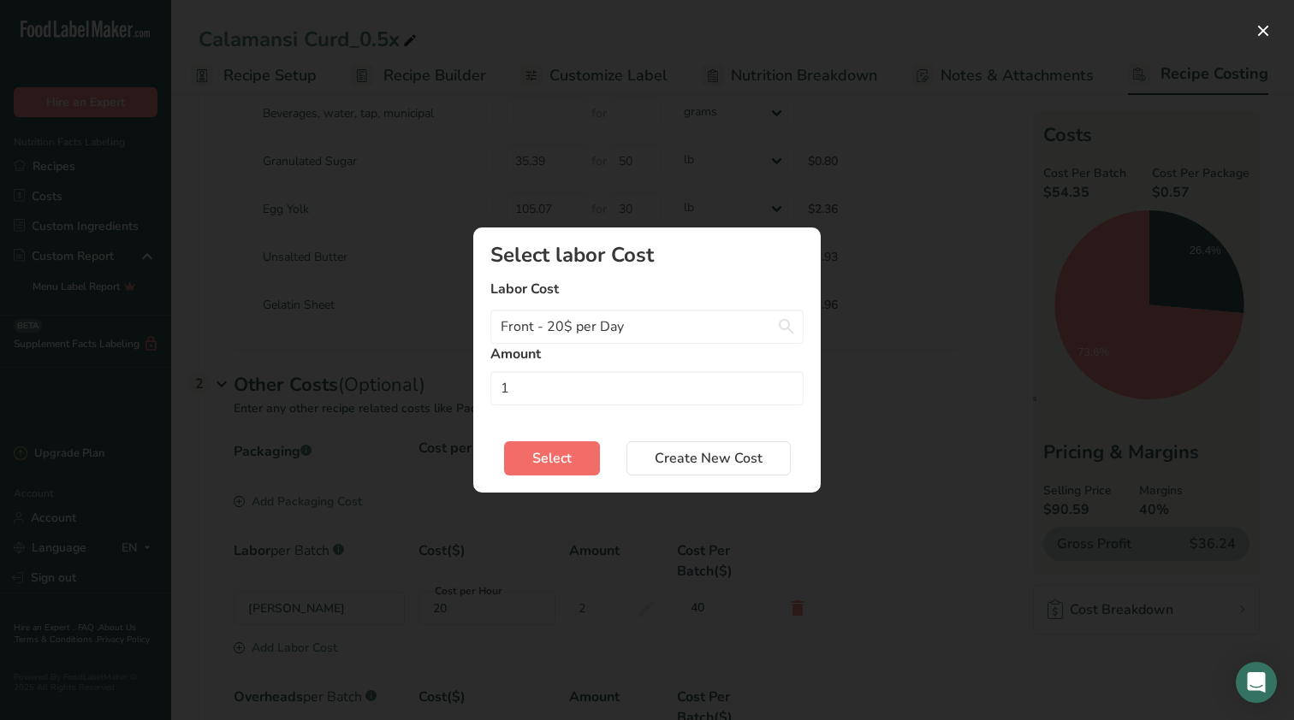
click at [572, 459] on button "Select" at bounding box center [552, 458] width 96 height 34
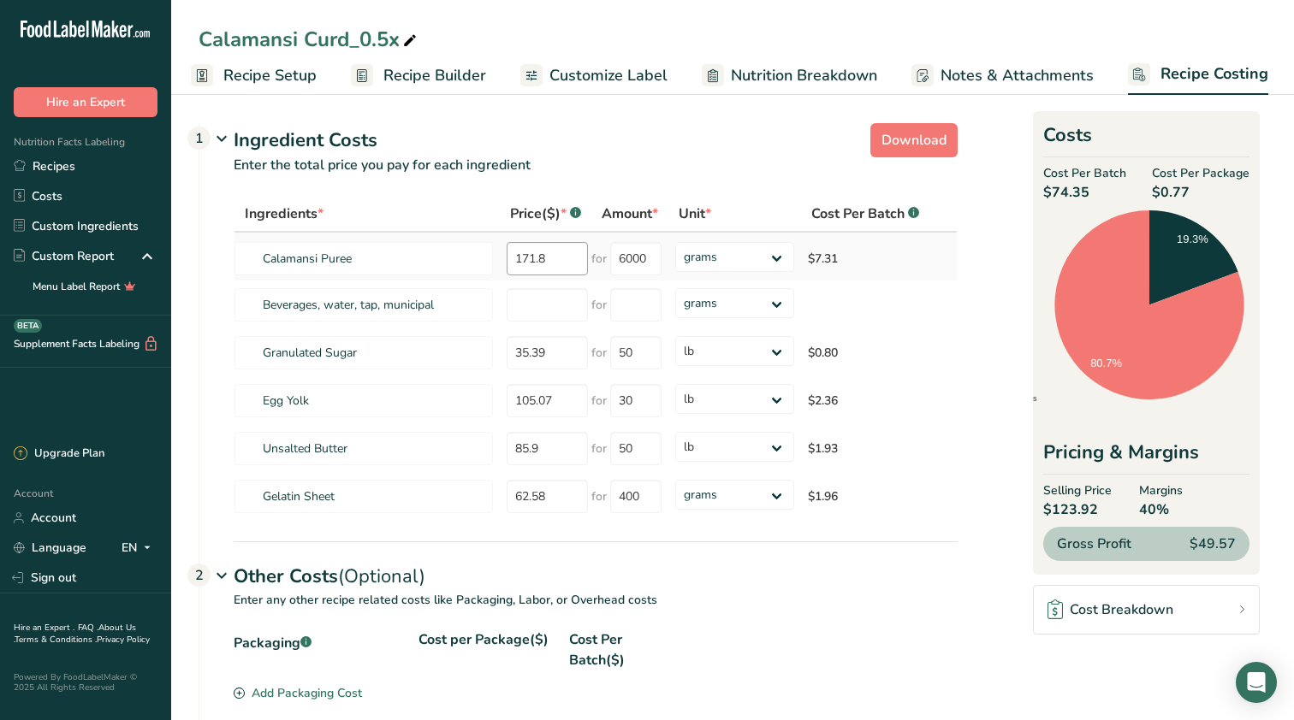
scroll to position [0, 0]
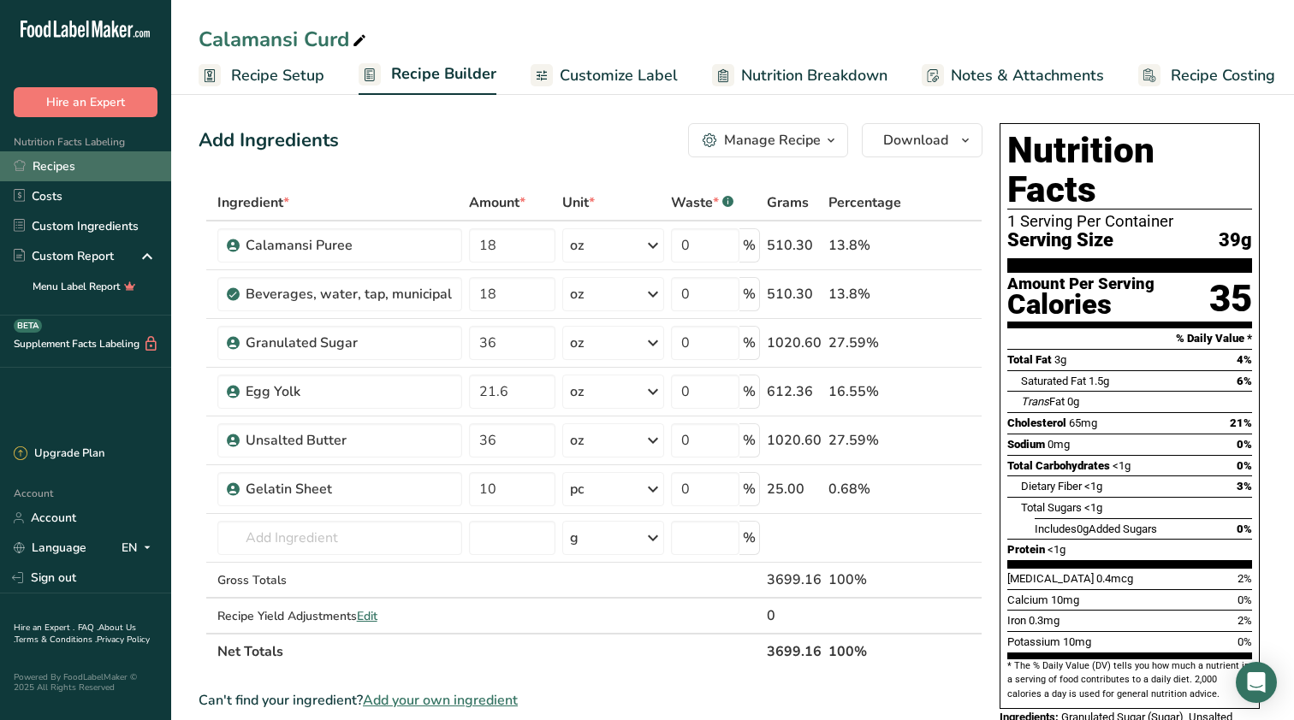
click at [130, 168] on link "Recipes" at bounding box center [85, 166] width 171 height 30
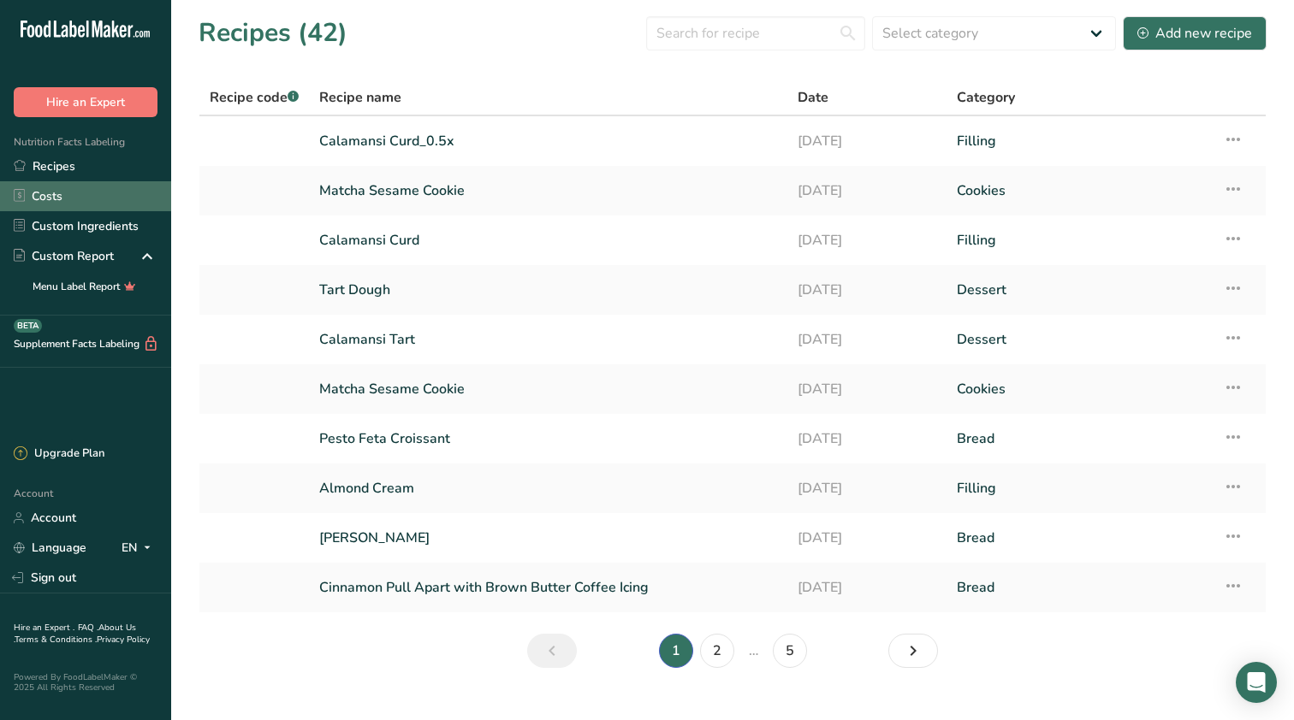
click at [121, 206] on link "Costs" at bounding box center [85, 196] width 171 height 30
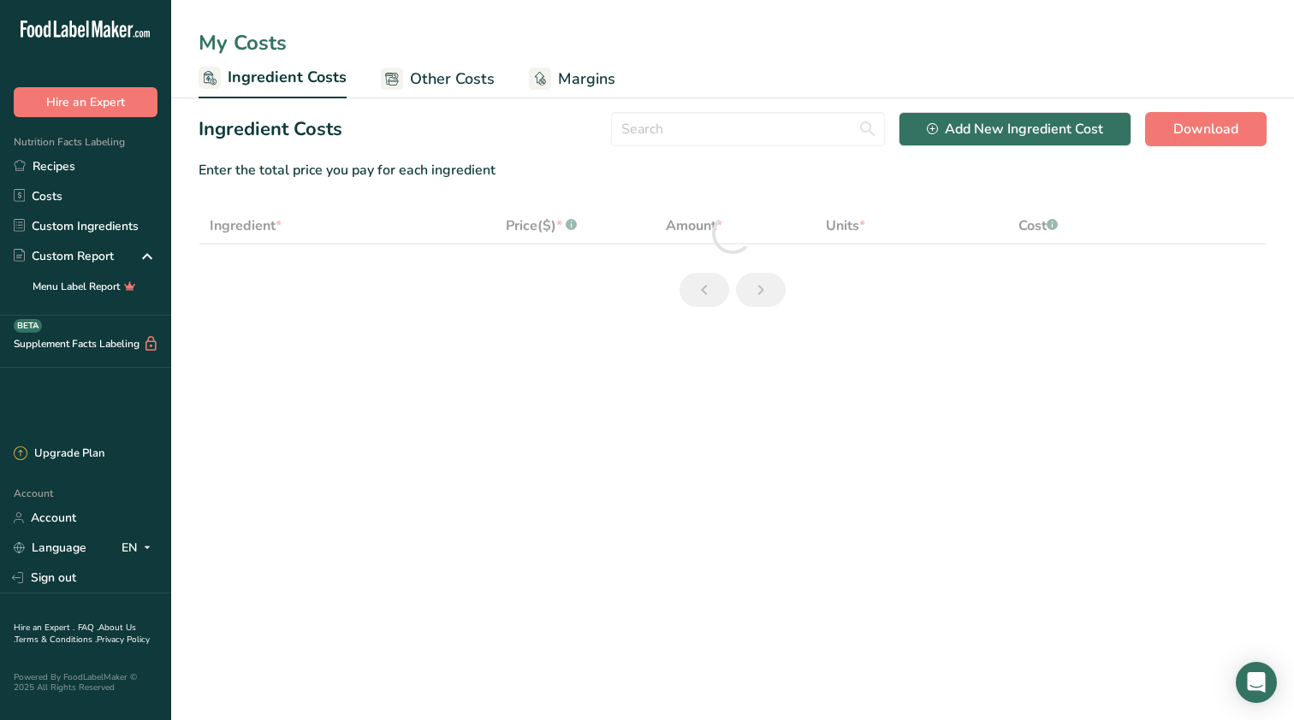
select select "12"
select select "5"
select select "12"
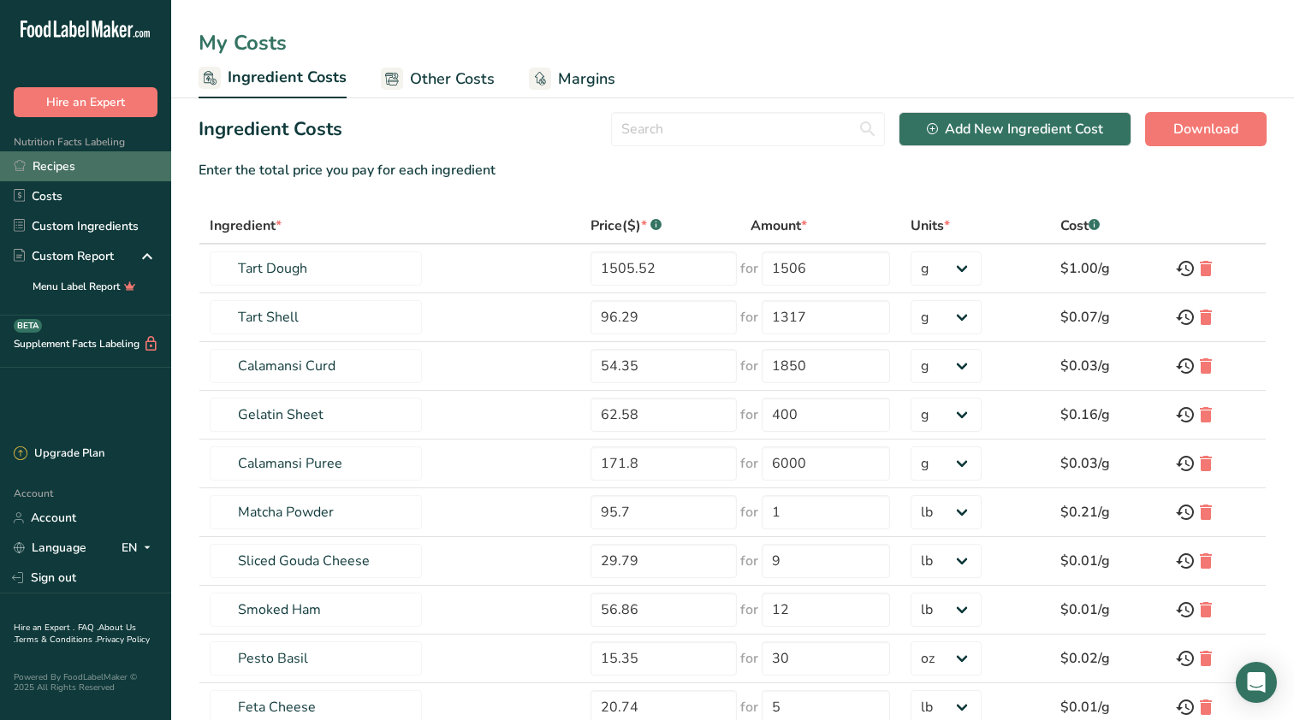
click at [99, 170] on link "Recipes" at bounding box center [85, 166] width 171 height 30
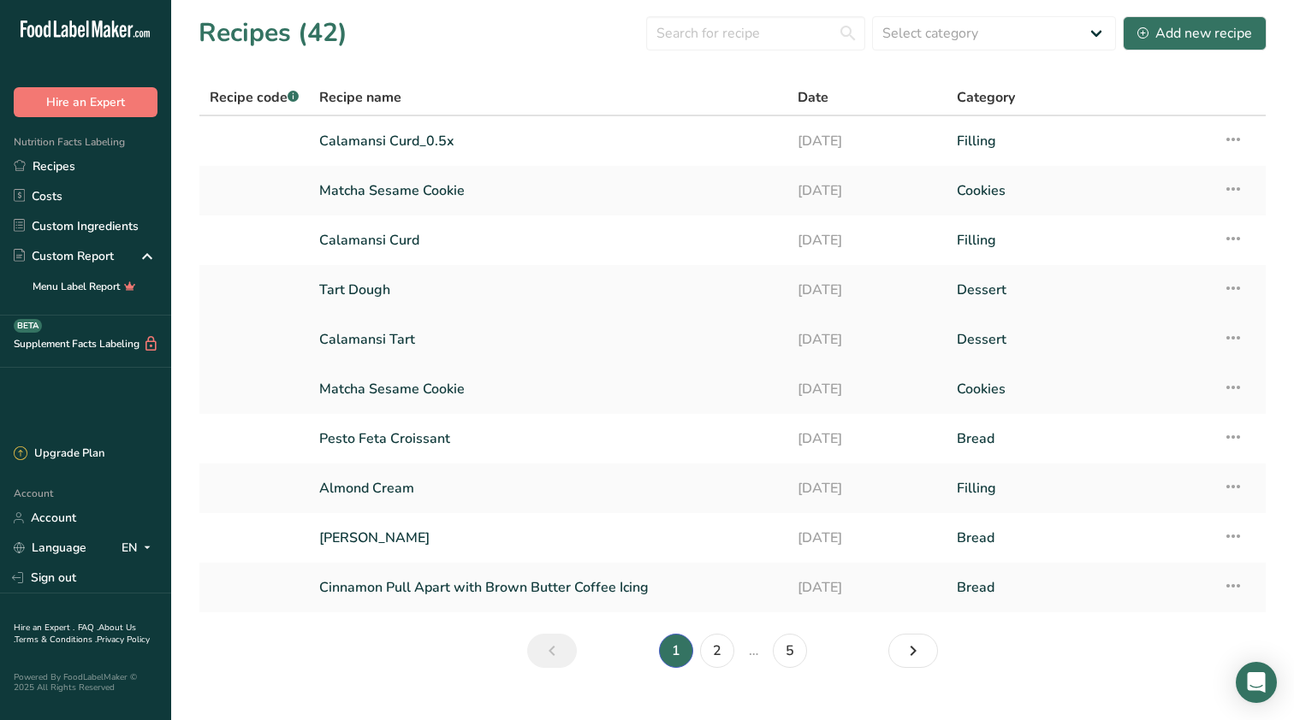
click at [393, 335] on link "Calamansi Tart" at bounding box center [548, 340] width 458 height 36
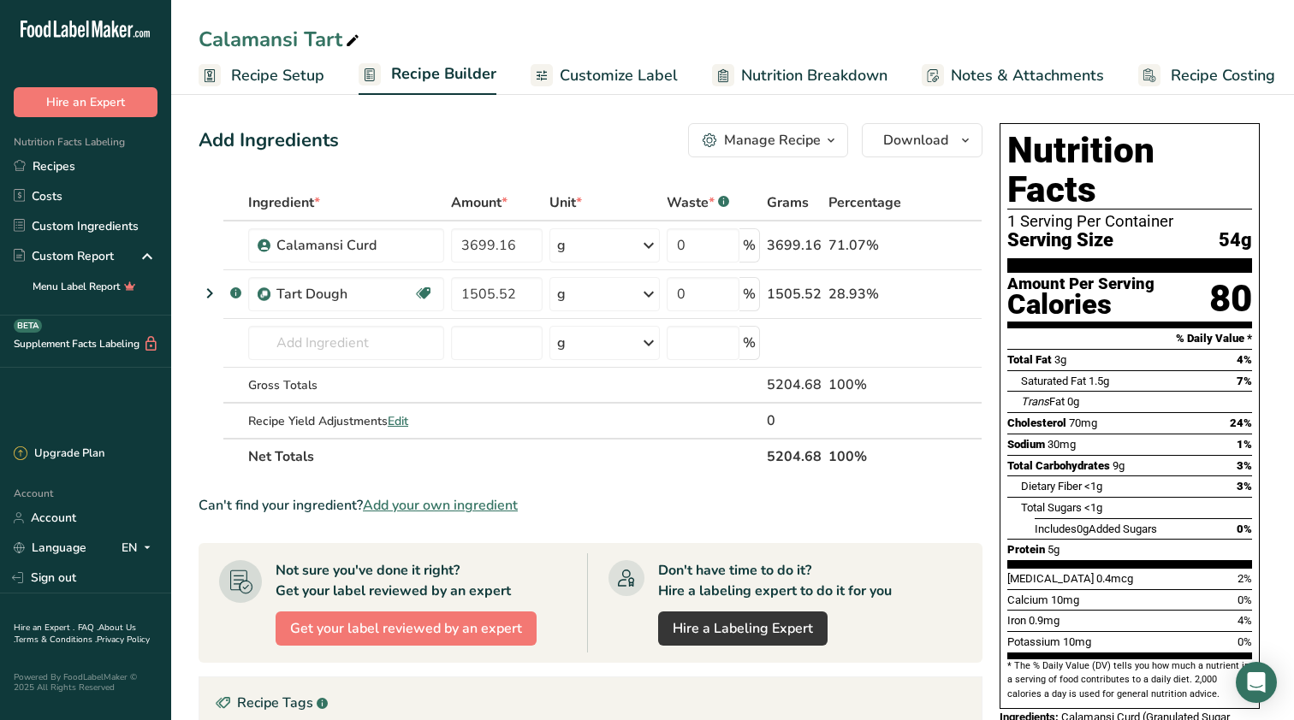
click at [1200, 84] on span "Recipe Costing" at bounding box center [1222, 75] width 104 height 23
